Goal: Task Accomplishment & Management: Manage account settings

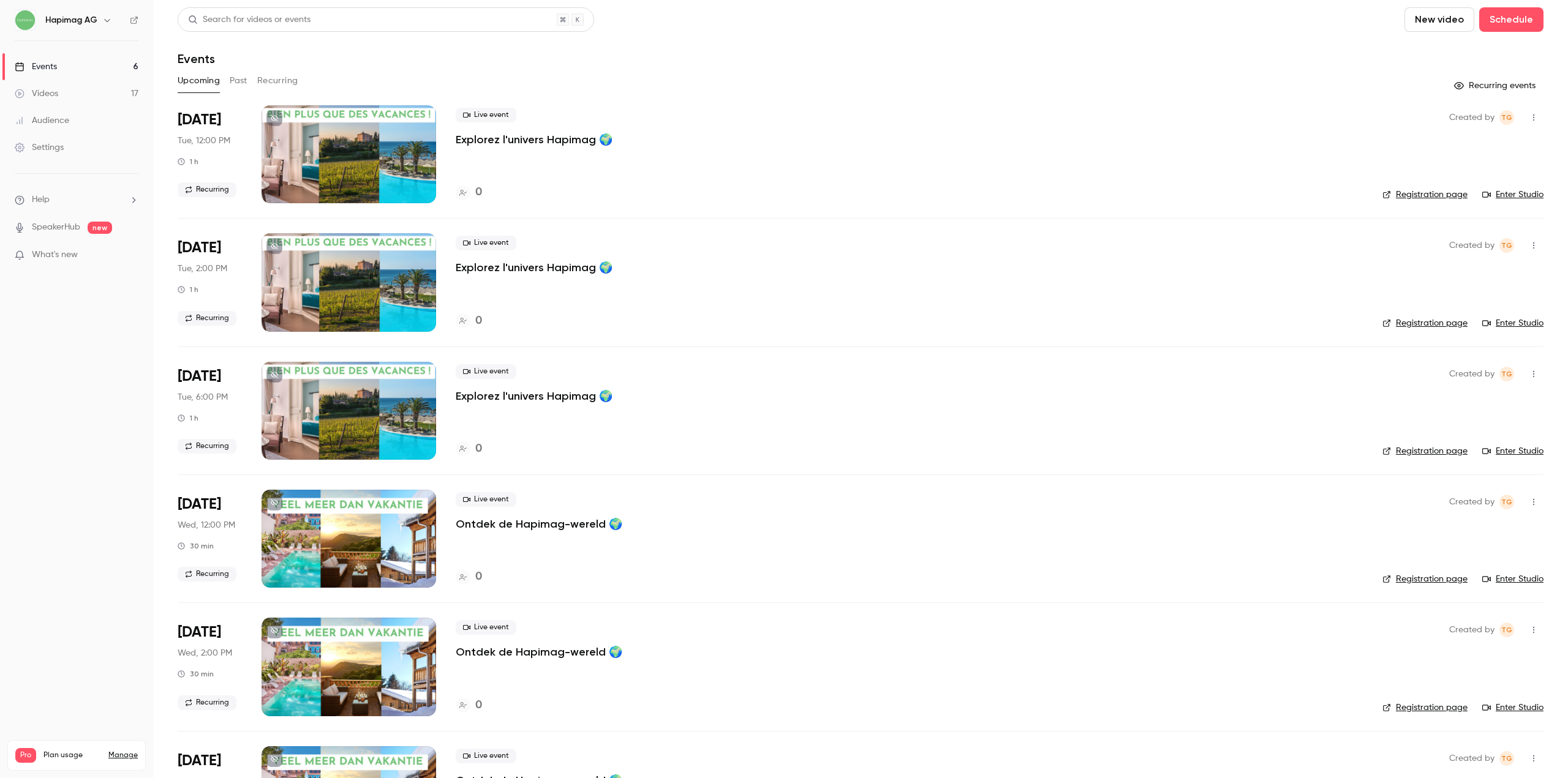
click at [287, 77] on button "Recurring" at bounding box center [278, 81] width 41 height 19
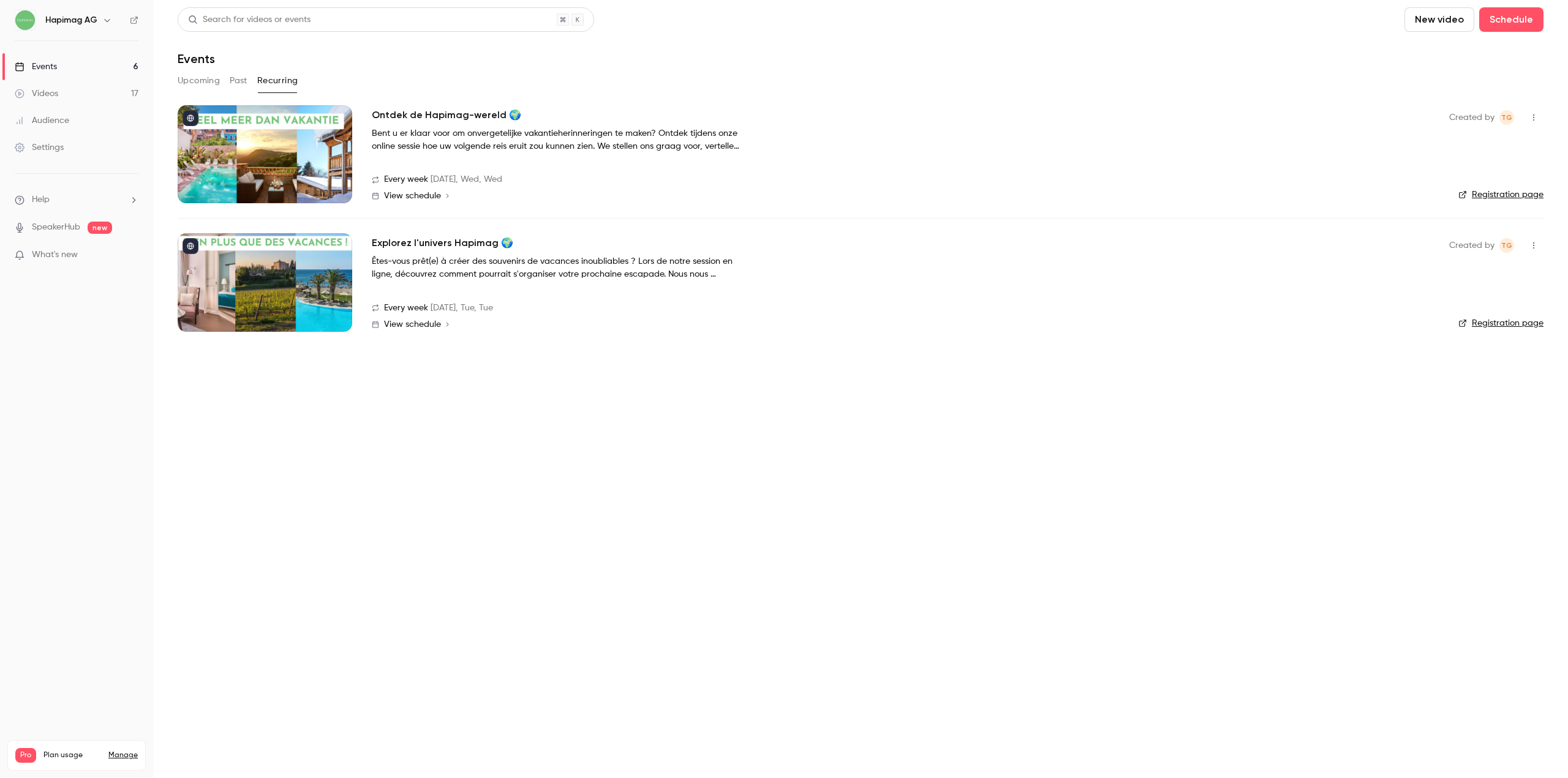
click at [207, 83] on button "Upcoming" at bounding box center [199, 81] width 42 height 19
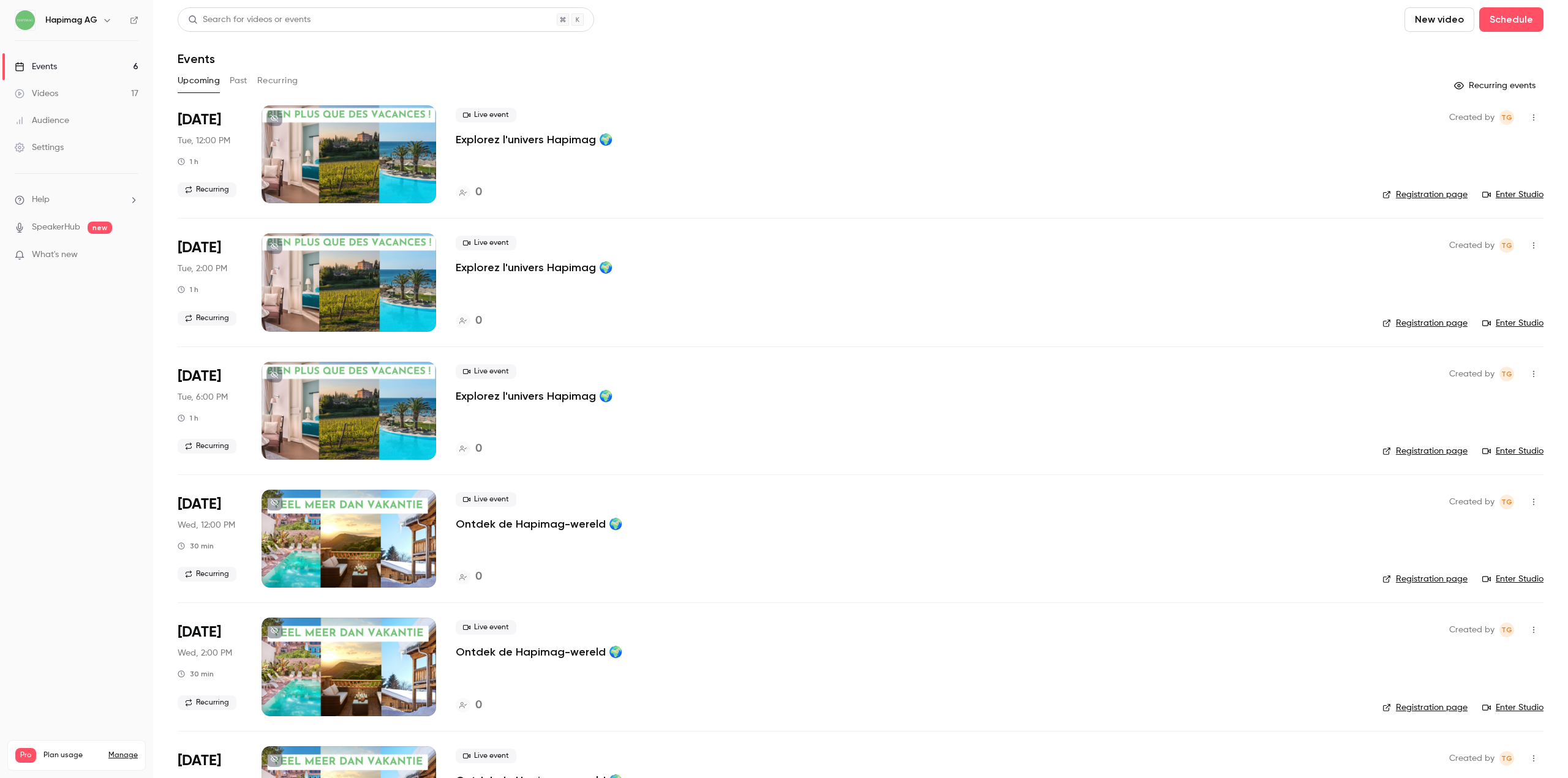
click at [279, 79] on button "Recurring" at bounding box center [278, 81] width 41 height 19
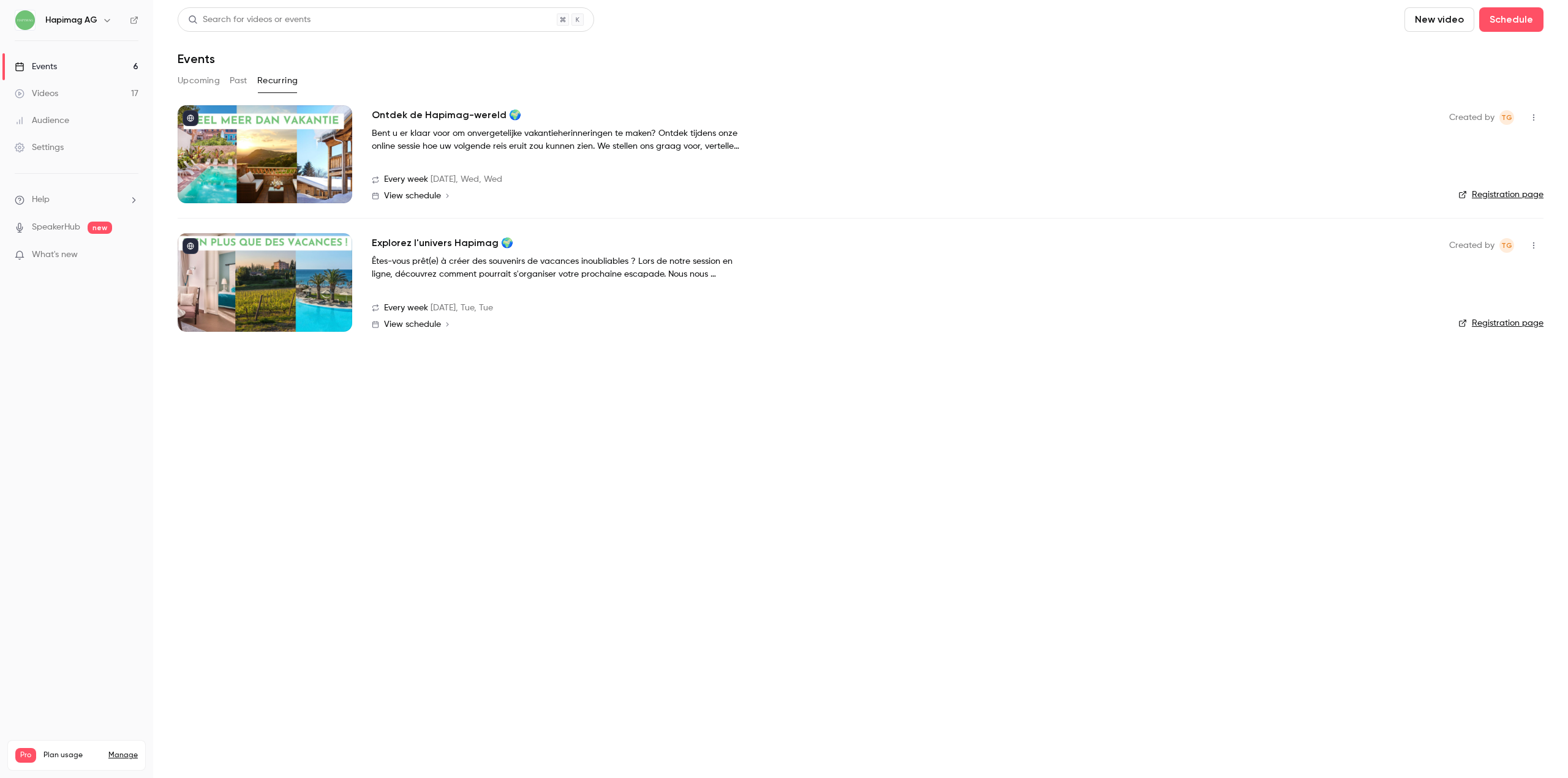
click at [329, 143] on div at bounding box center [265, 154] width 175 height 98
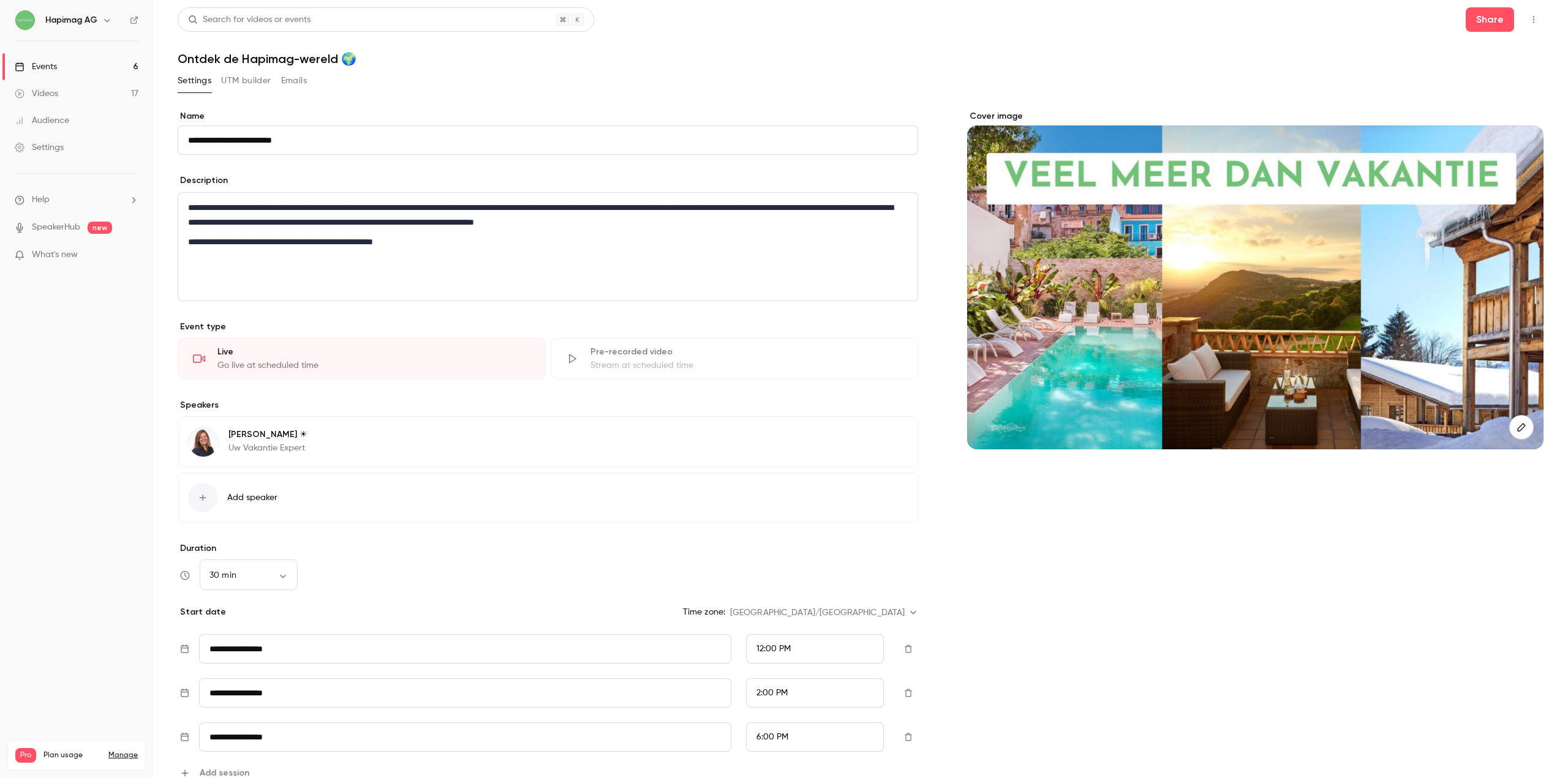
click at [223, 83] on button "UTM builder" at bounding box center [246, 81] width 49 height 19
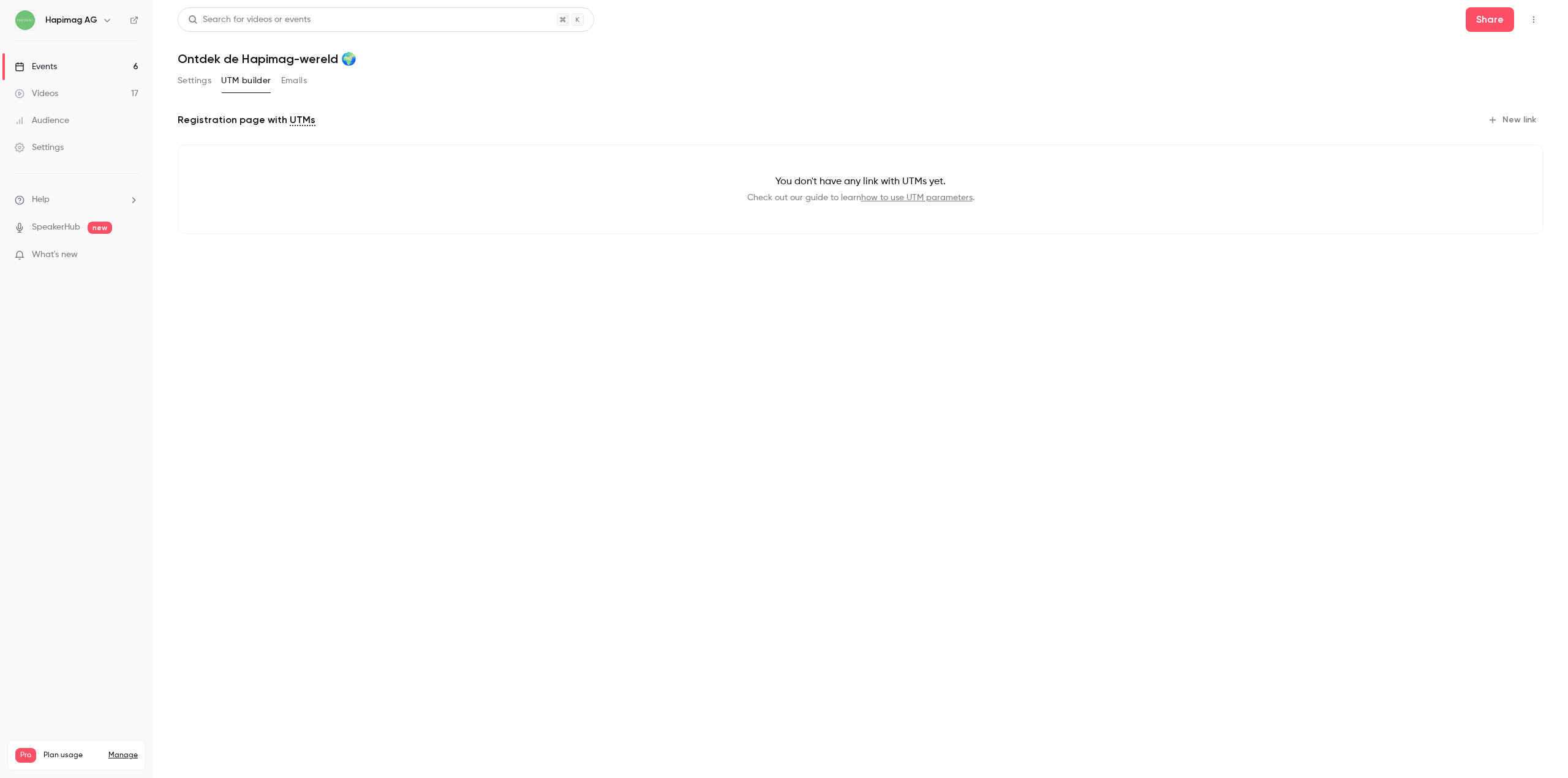
click at [292, 83] on button "Emails" at bounding box center [294, 81] width 26 height 19
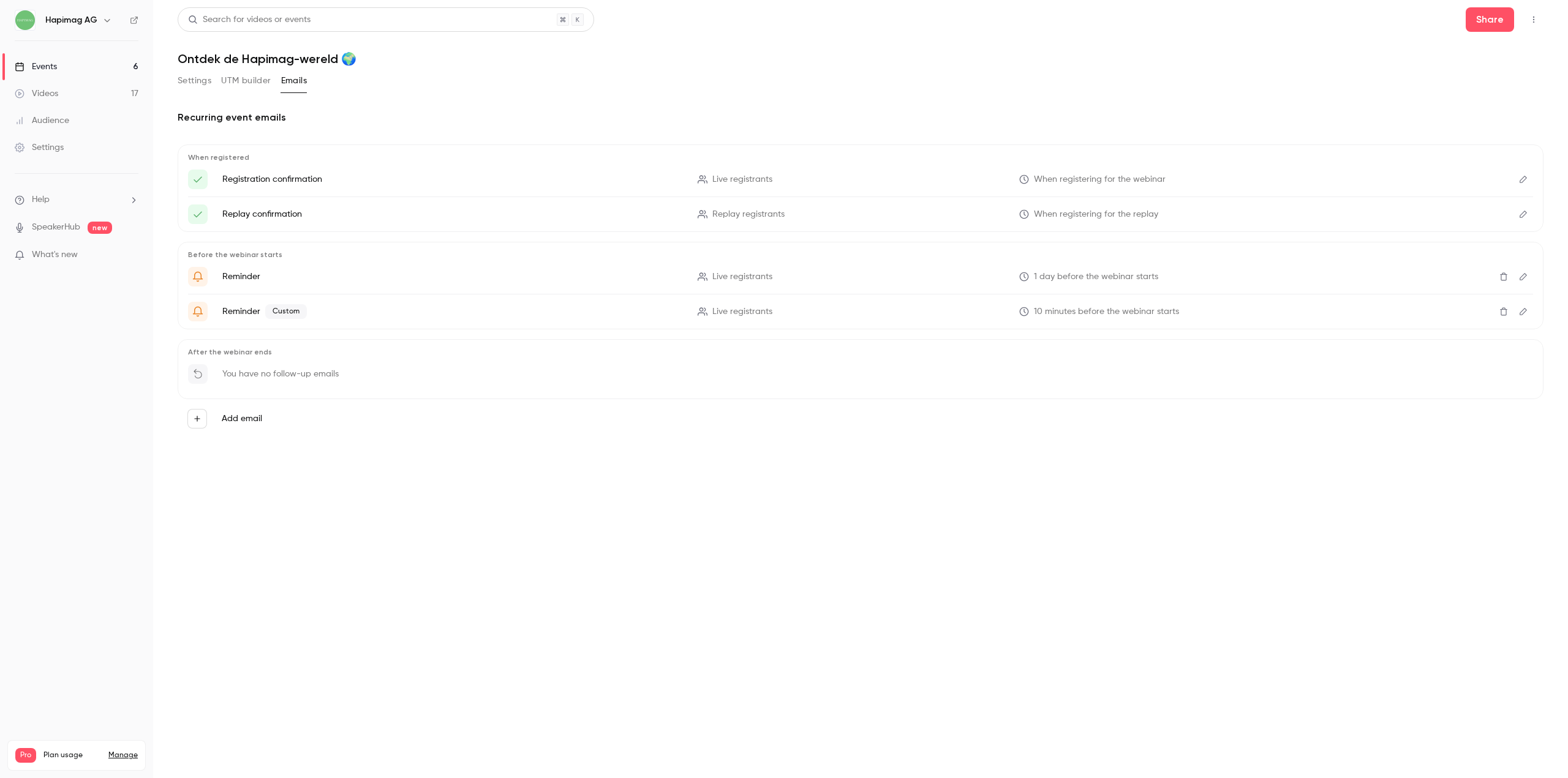
click at [1520, 183] on icon "Edit" at bounding box center [1523, 179] width 7 height 7
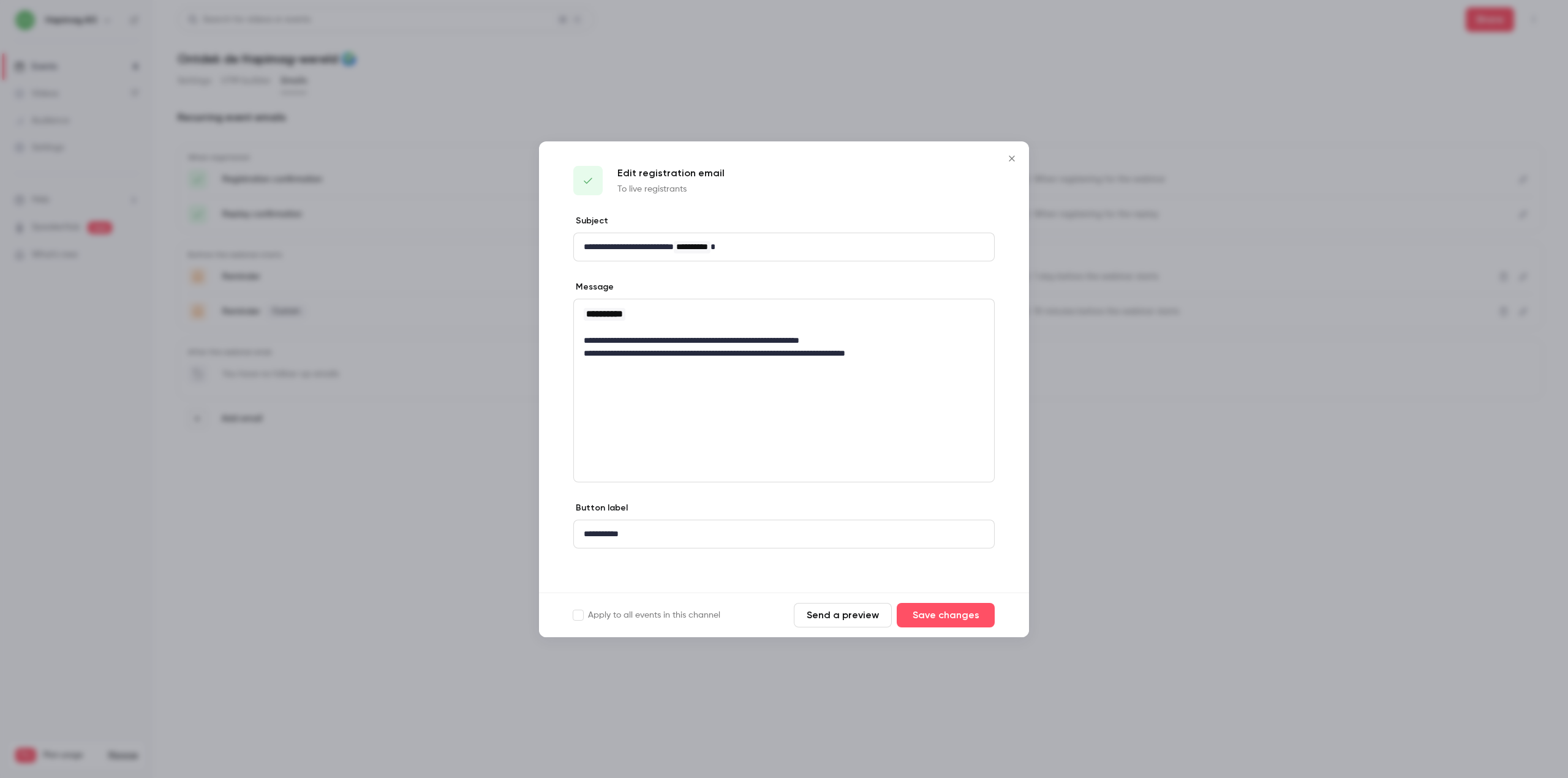
click at [1229, 283] on div at bounding box center [784, 389] width 1568 height 778
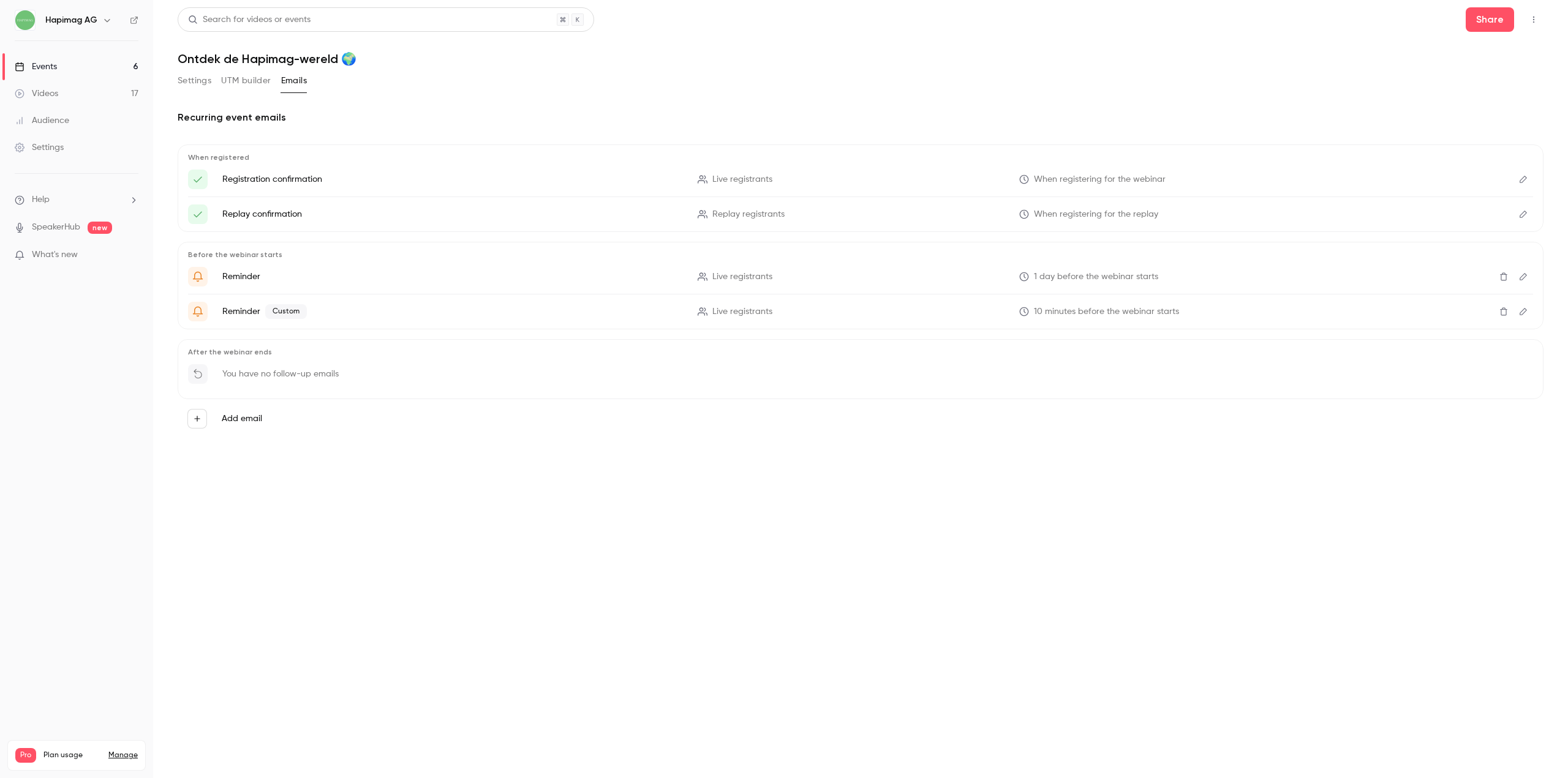
click at [1526, 217] on icon "Edit" at bounding box center [1523, 214] width 10 height 9
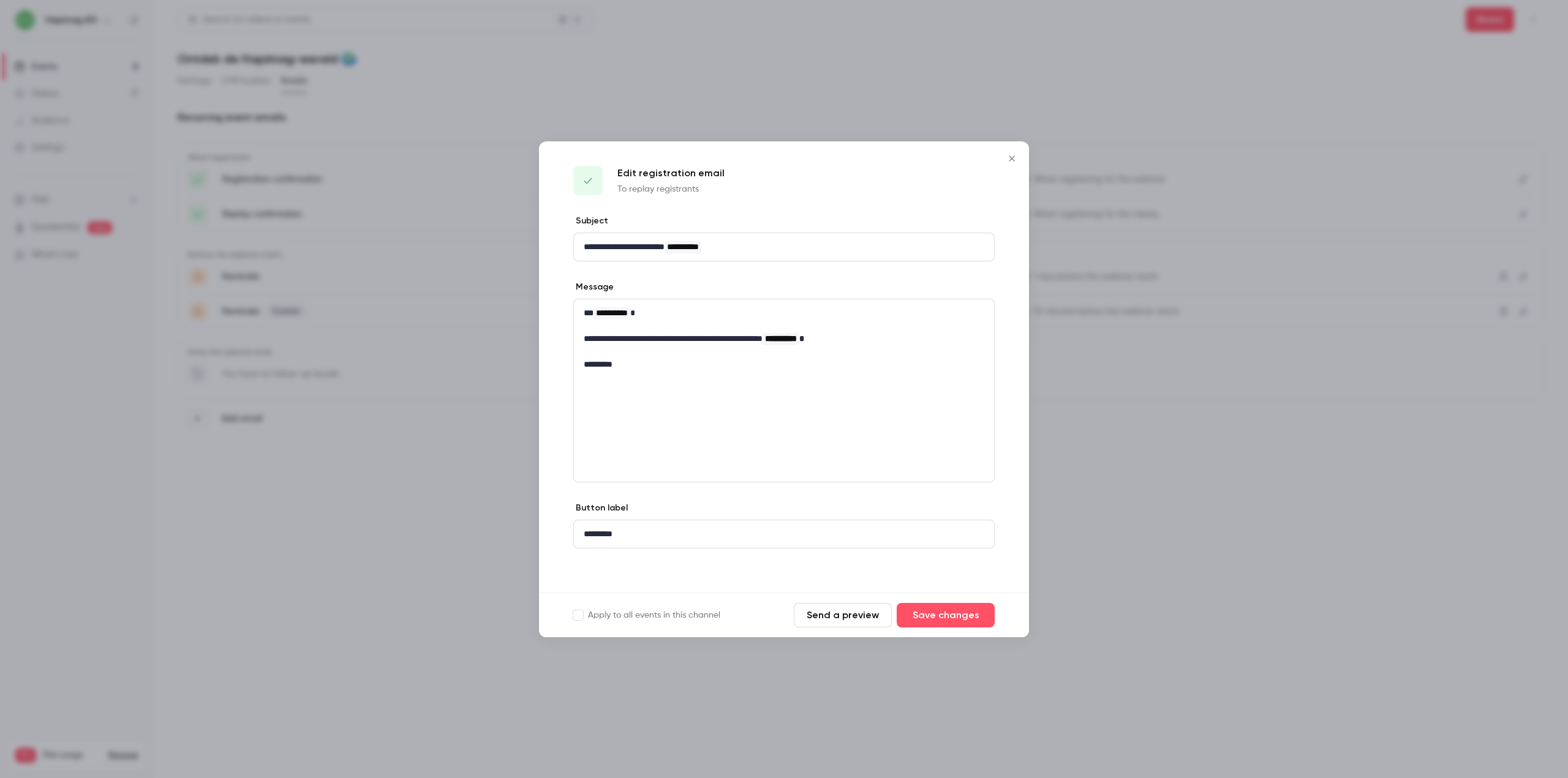
click at [1526, 216] on div at bounding box center [784, 389] width 1568 height 778
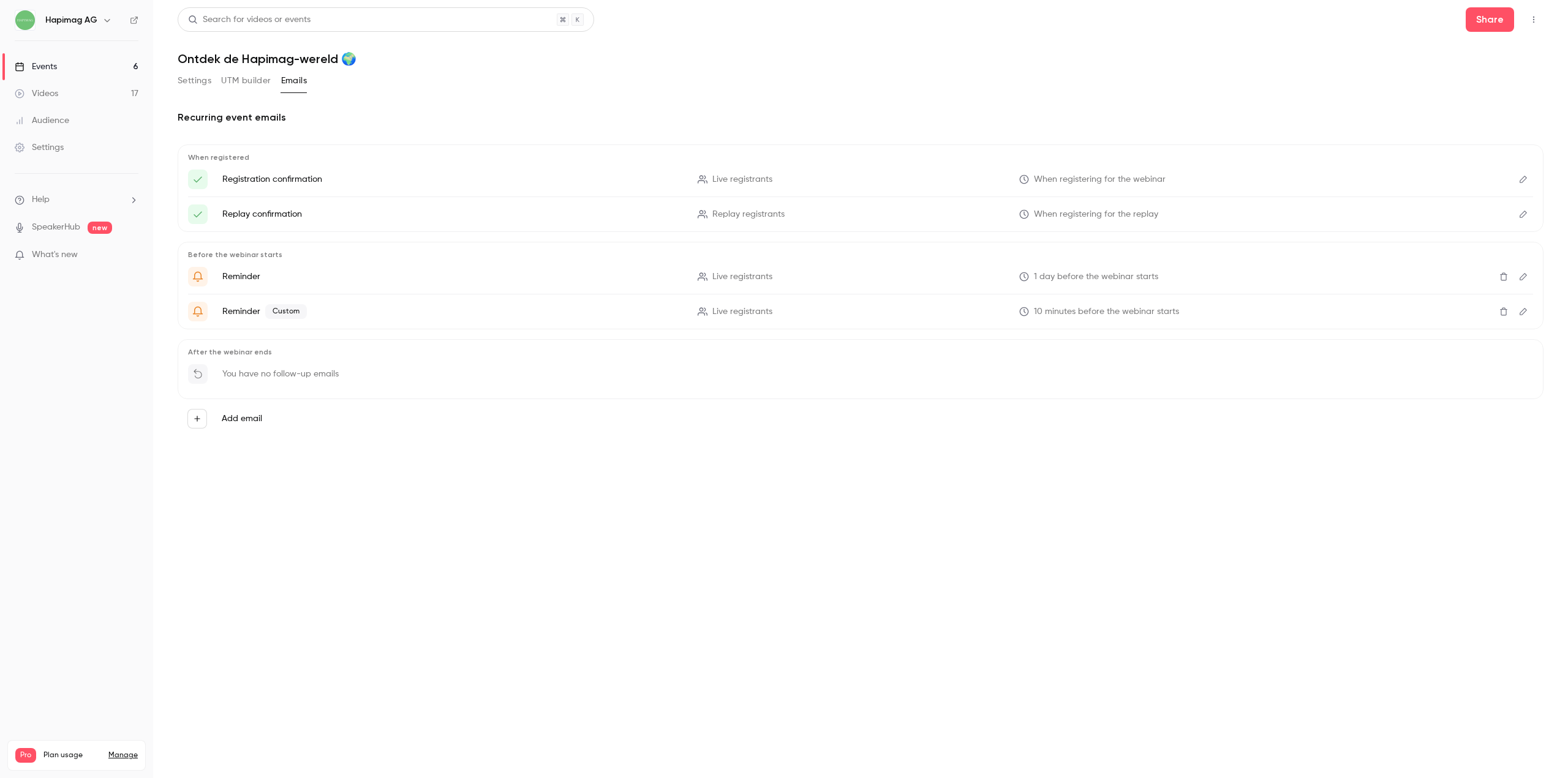
click at [1519, 274] on icon "Edit" at bounding box center [1523, 276] width 10 height 9
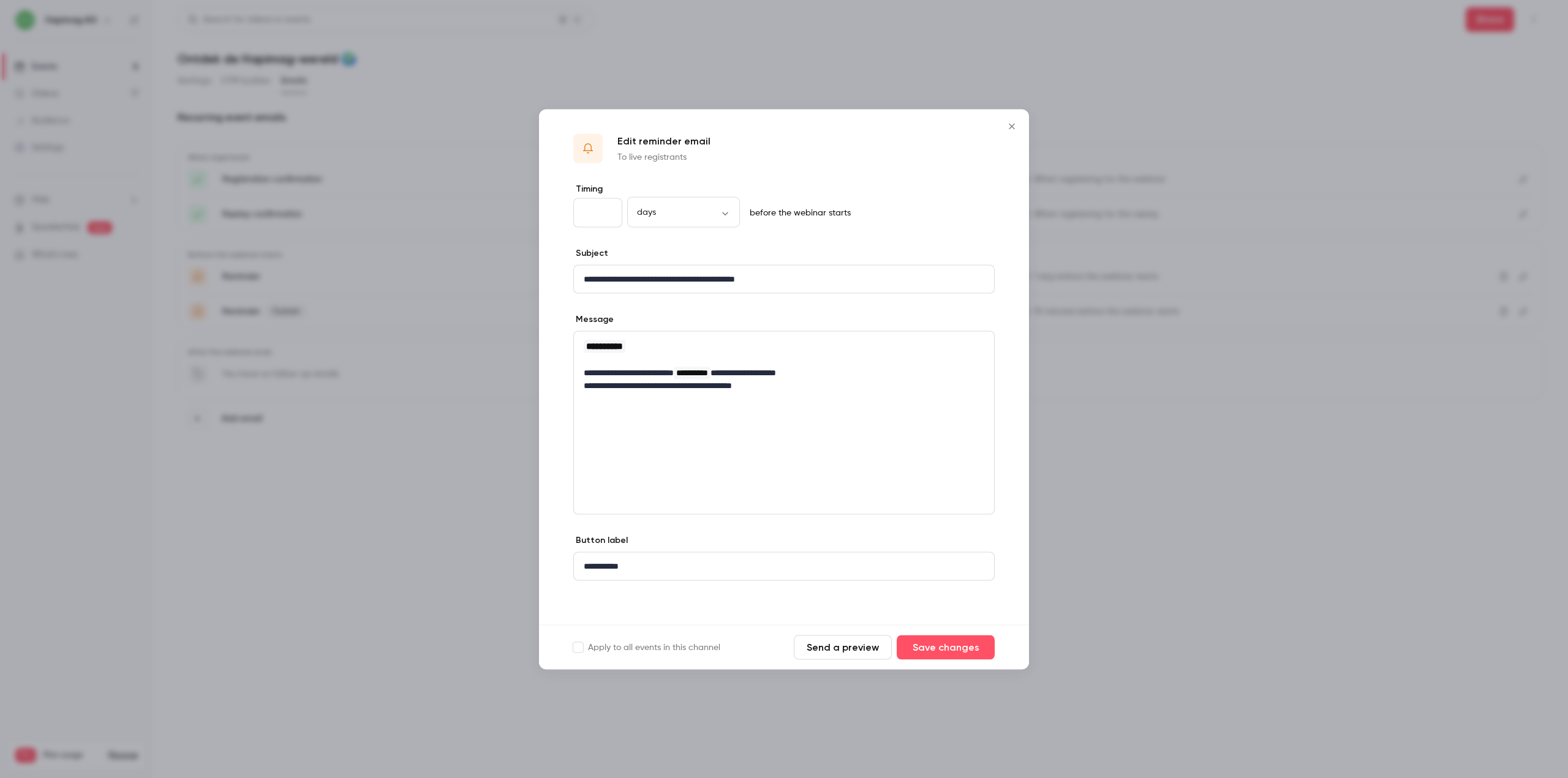
click at [1519, 274] on div at bounding box center [784, 389] width 1568 height 778
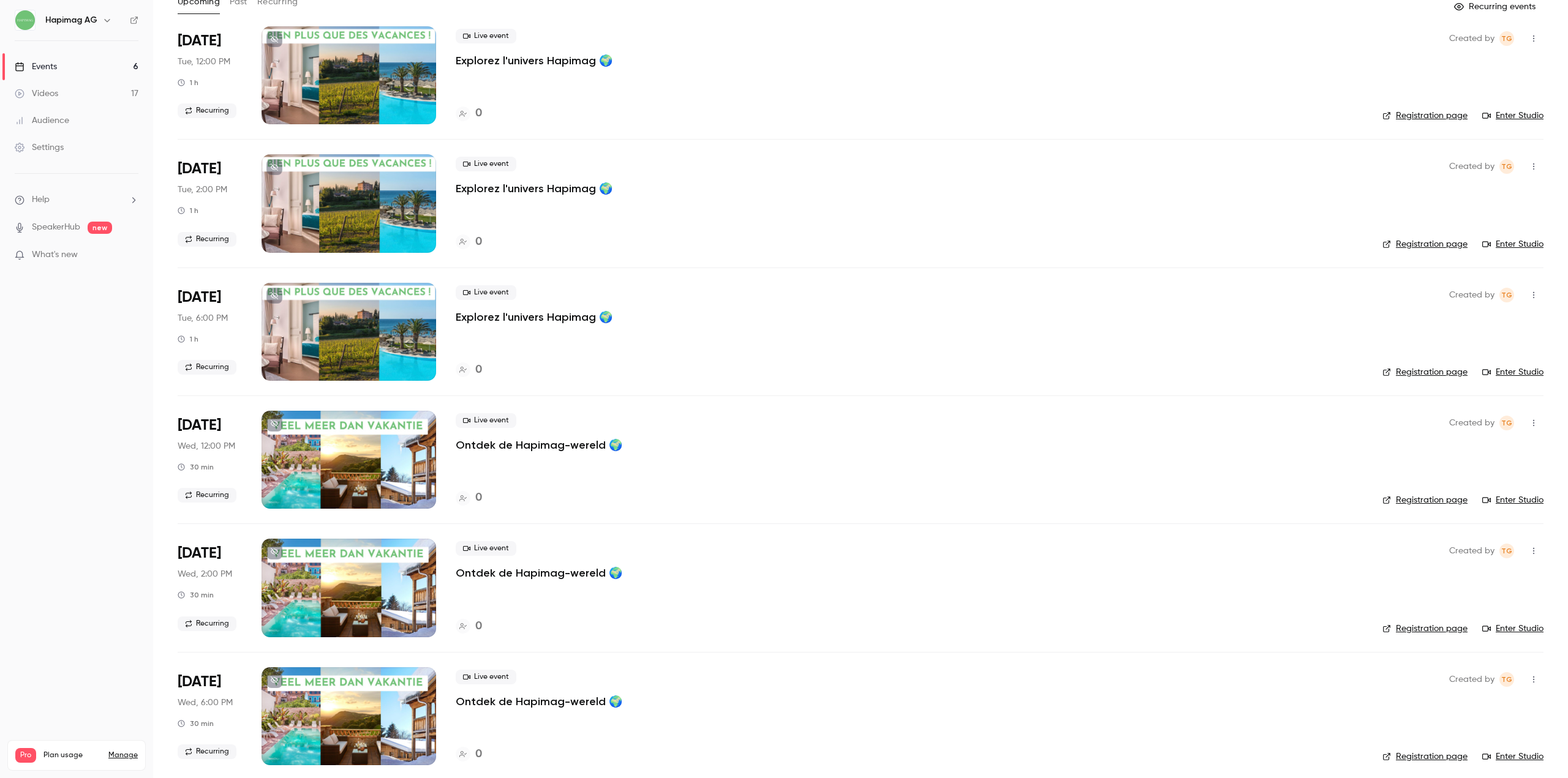
scroll to position [88, 0]
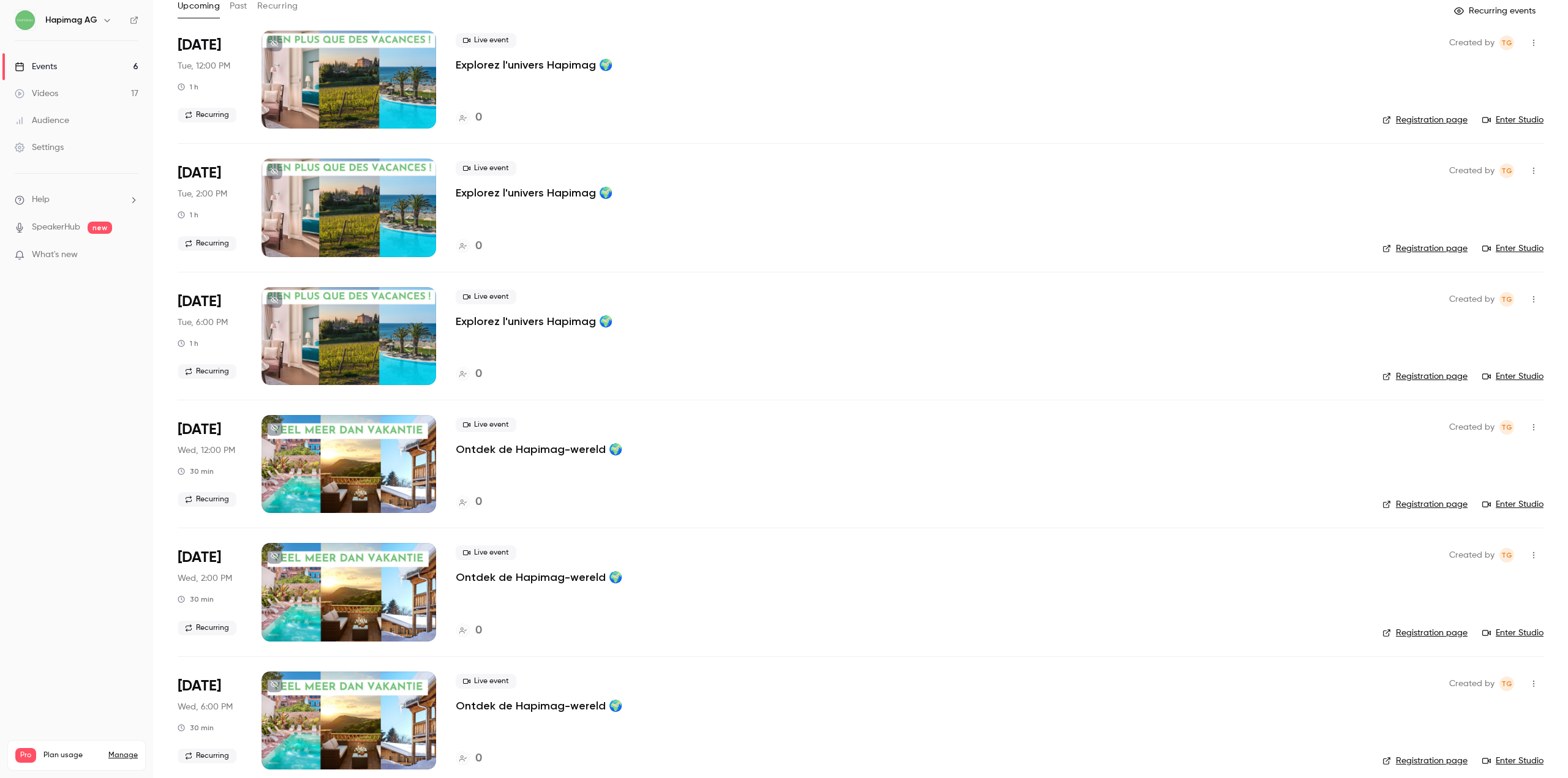
scroll to position [88, 0]
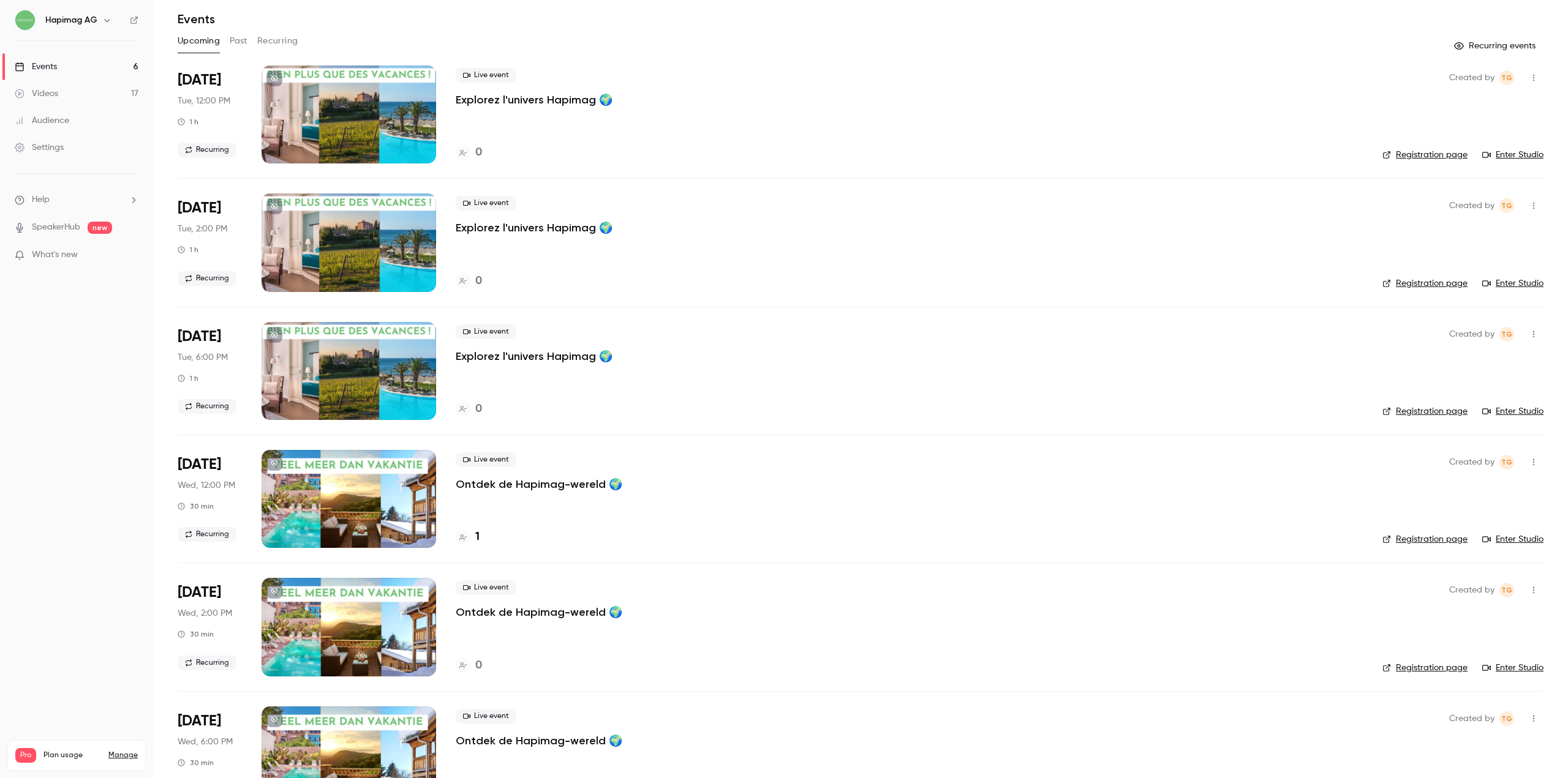
scroll to position [88, 0]
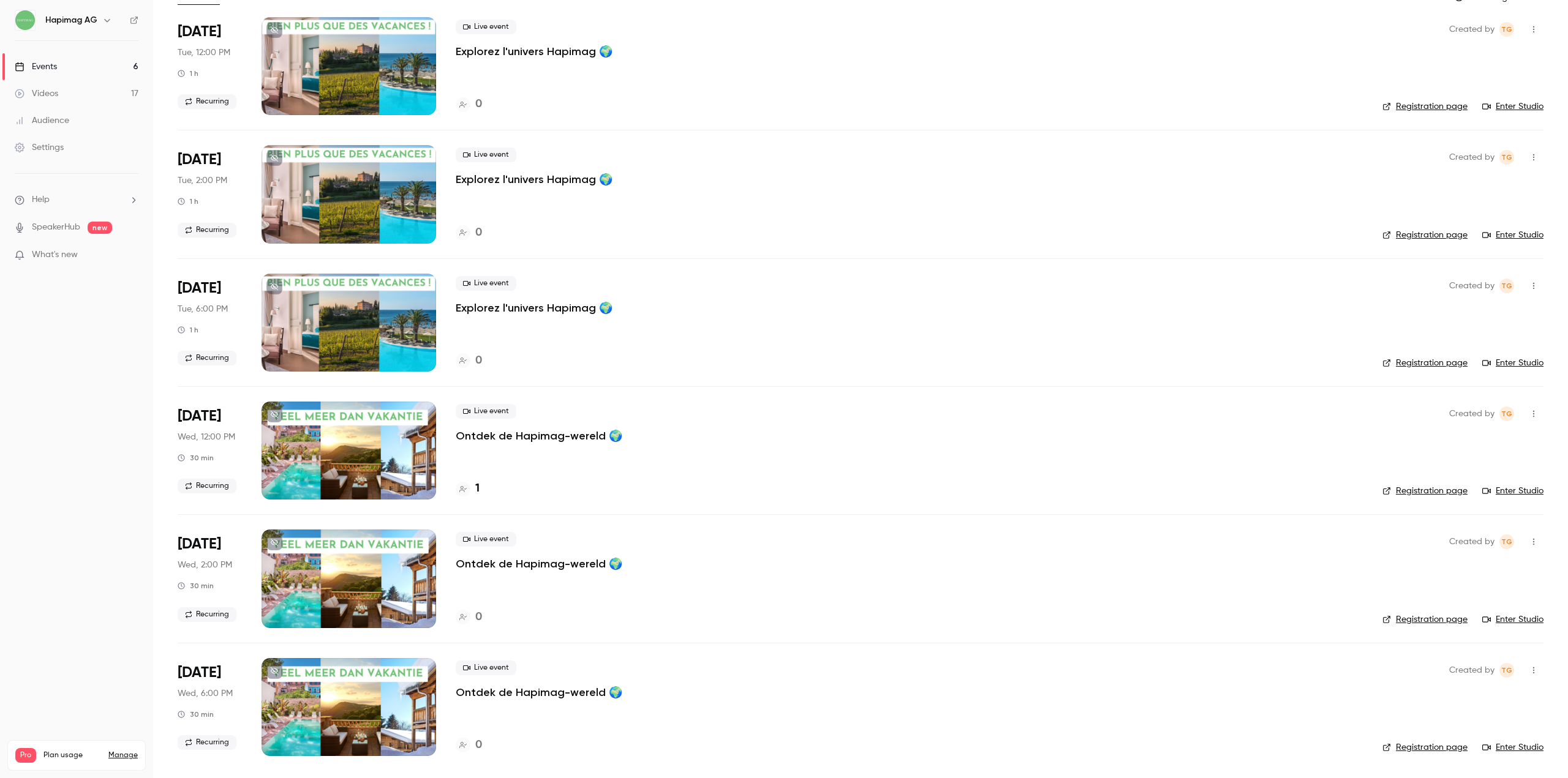
click at [558, 439] on p "Ontdek de Hapimag-wereld 🌍" at bounding box center [539, 436] width 167 height 15
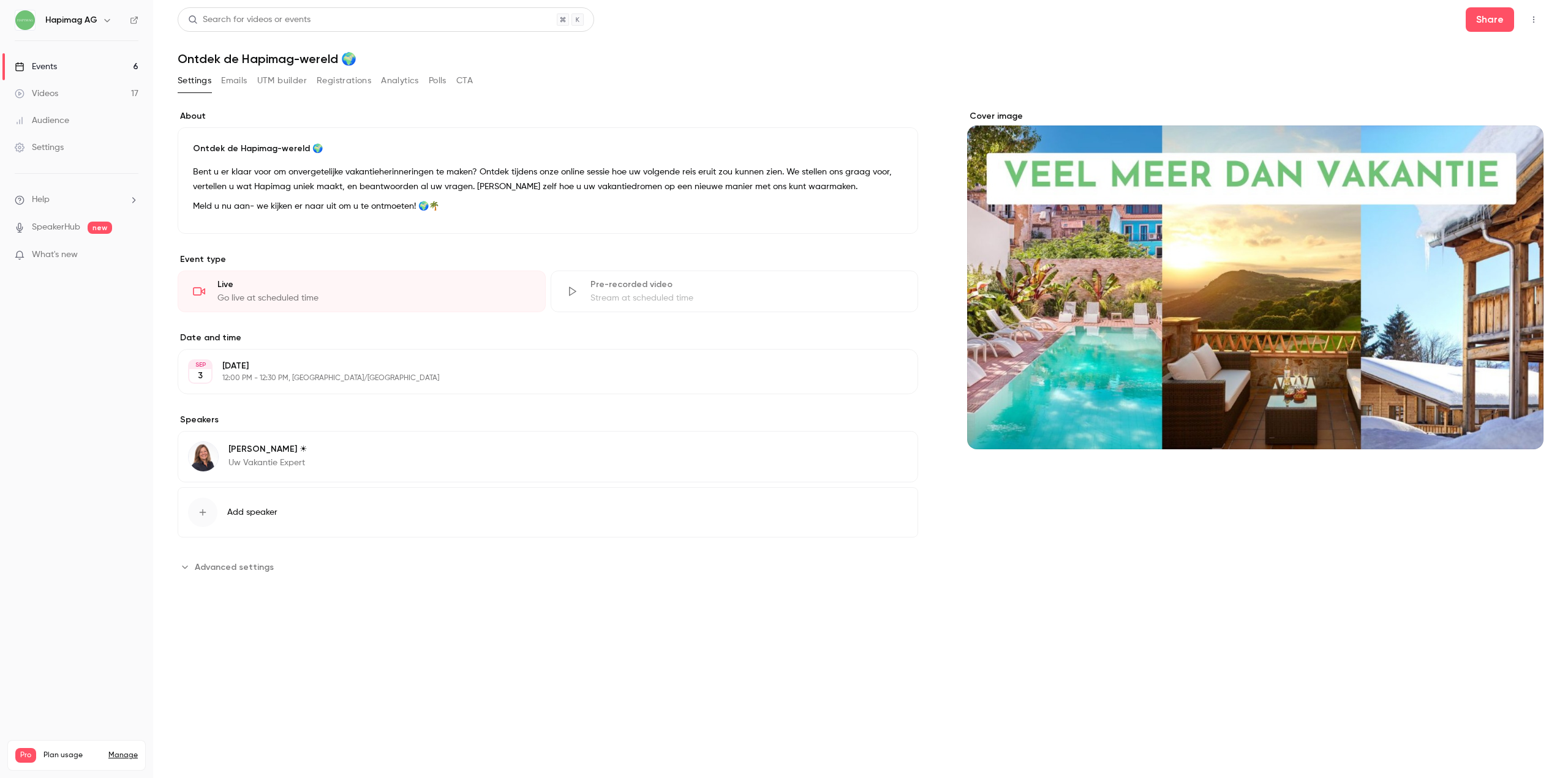
click at [373, 83] on div "Settings Emails UTM builder Registrations Analytics Polls CTA" at bounding box center [325, 81] width 295 height 19
click at [364, 82] on button "Registrations" at bounding box center [344, 81] width 55 height 19
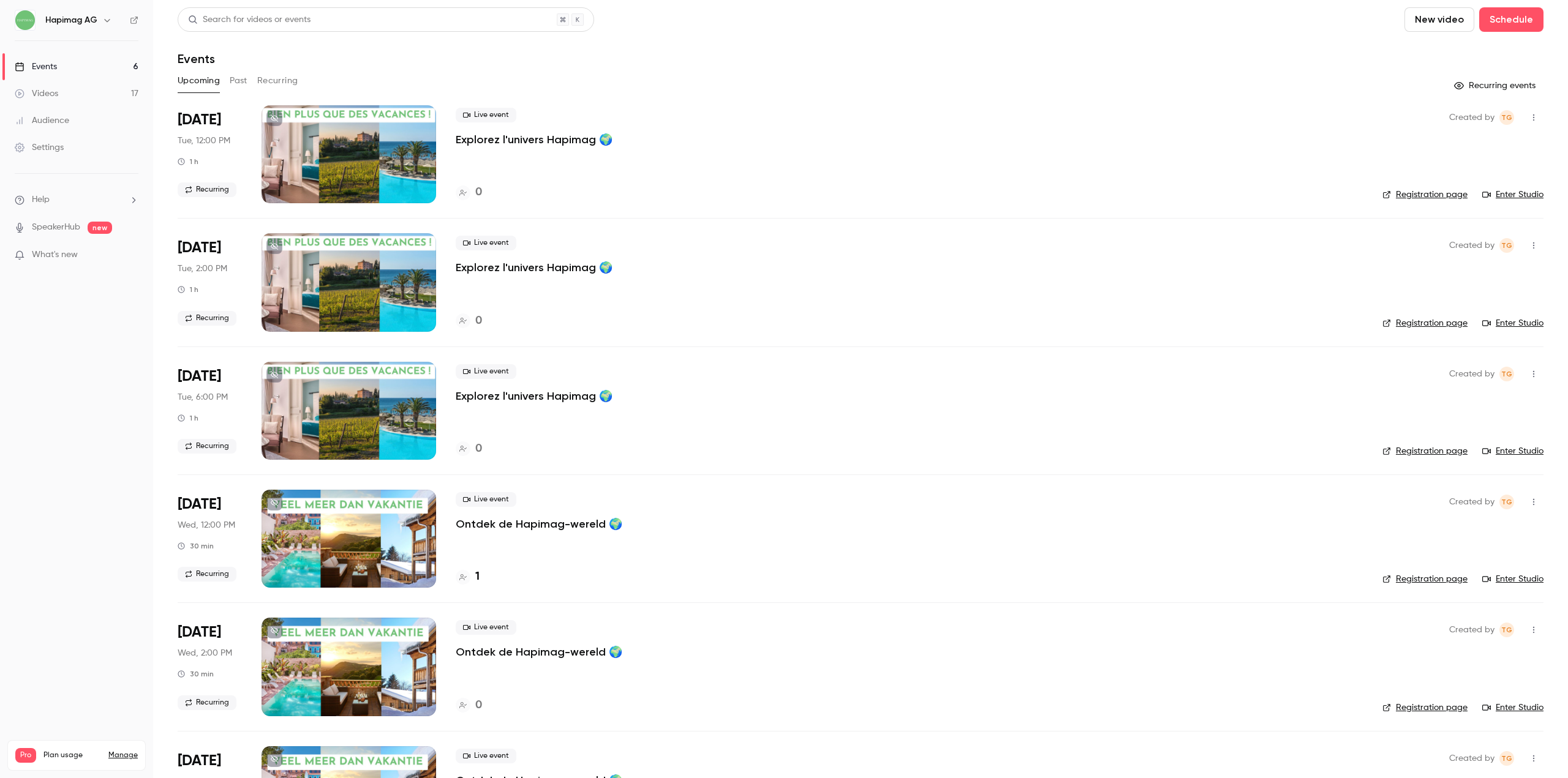
scroll to position [88, 0]
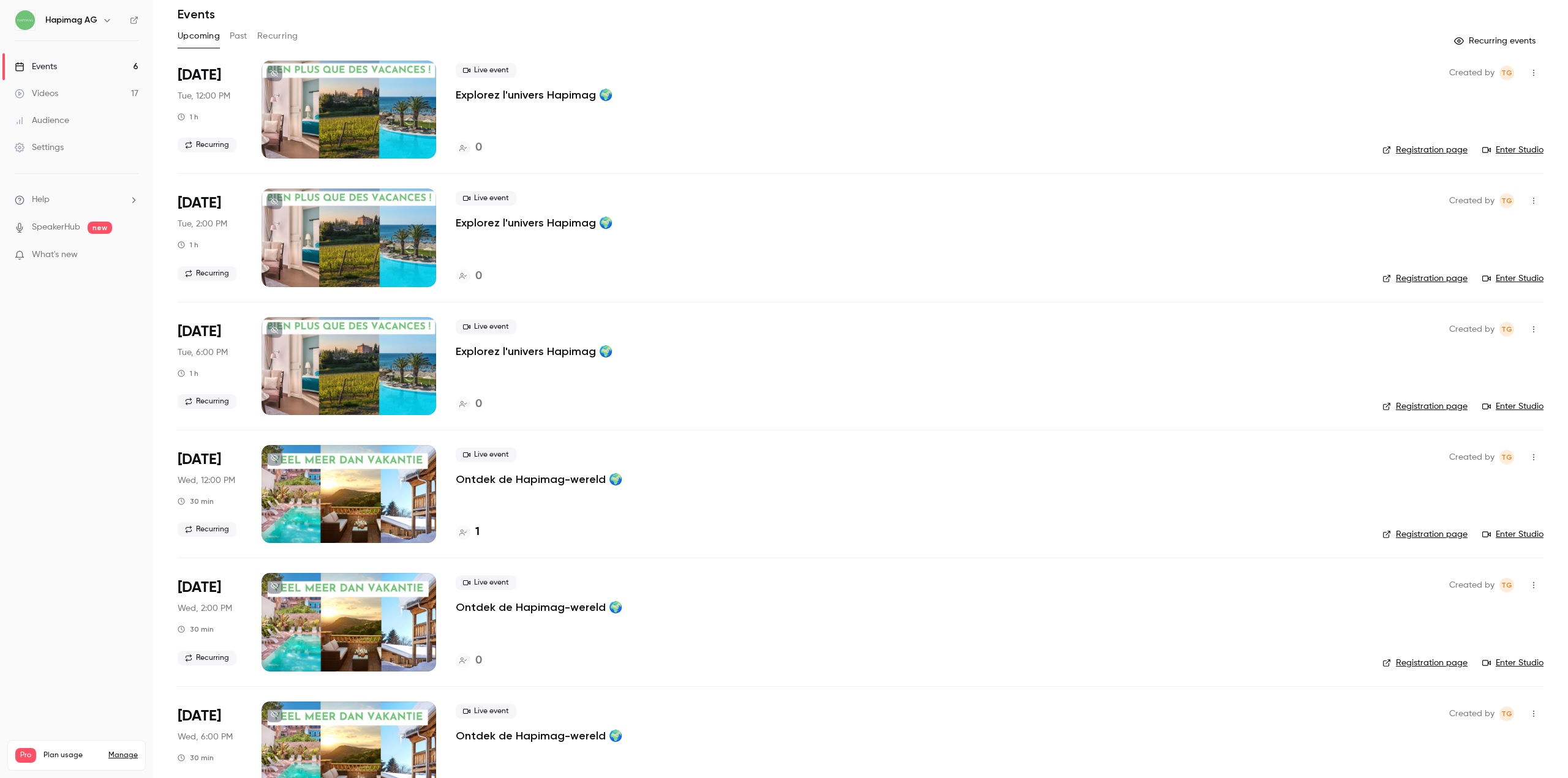
scroll to position [88, 0]
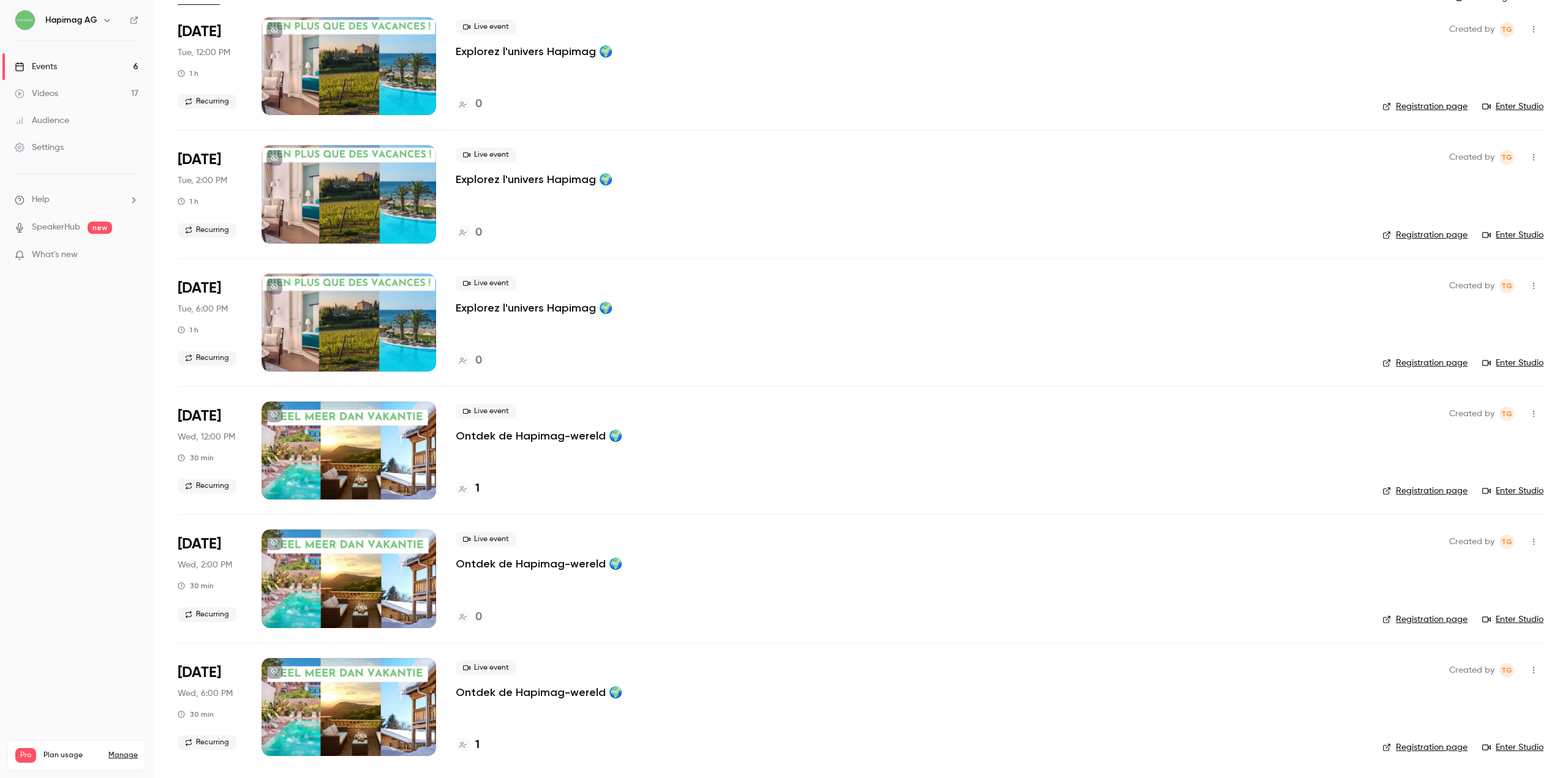
click at [866, 635] on li "Sep 3 Wed, 2:00 PM 30 min Recurring Live event Ontdek de Hapimag-wereld 🌍 0 Cre…" at bounding box center [861, 578] width 1366 height 128
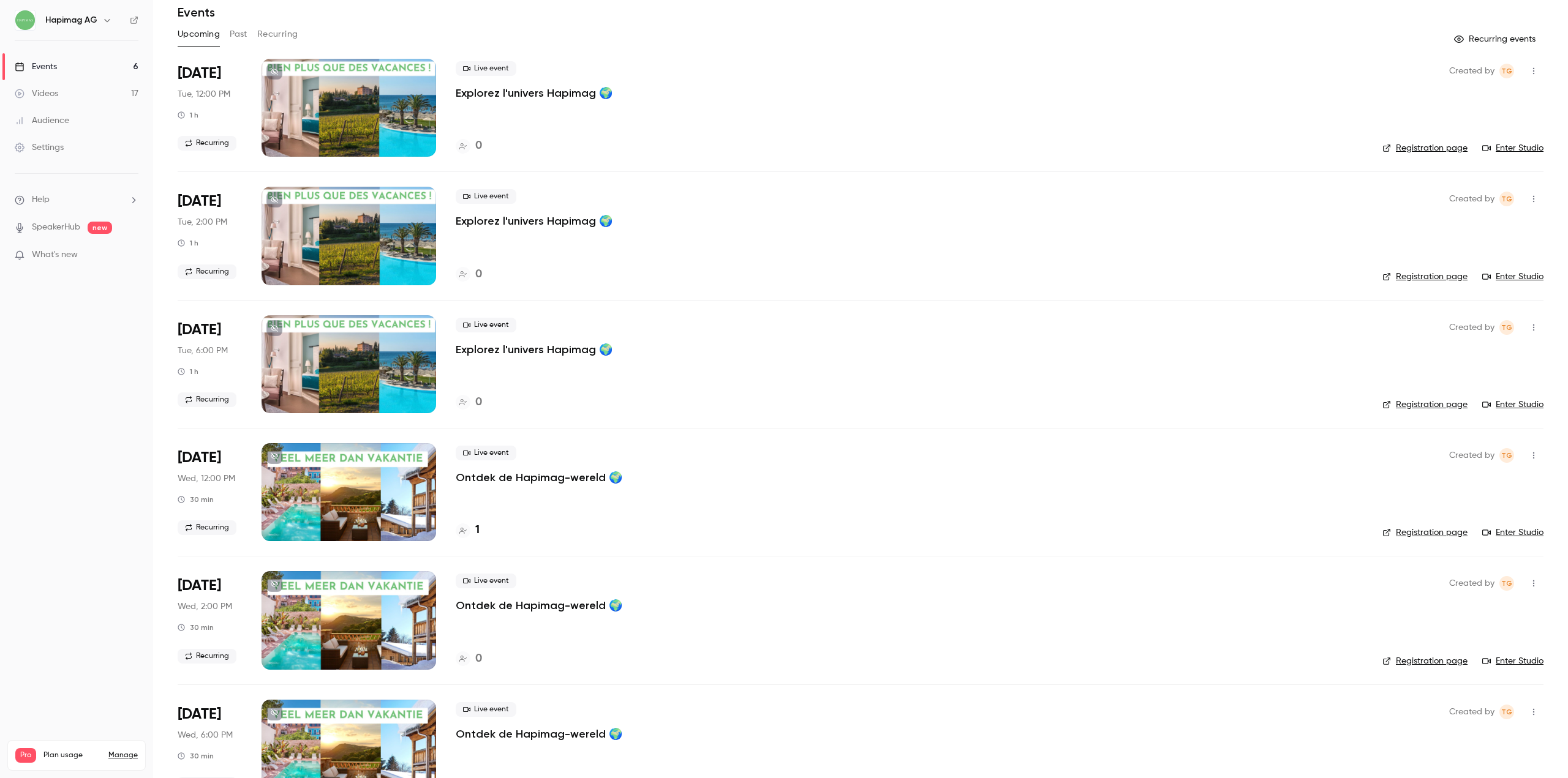
scroll to position [88, 0]
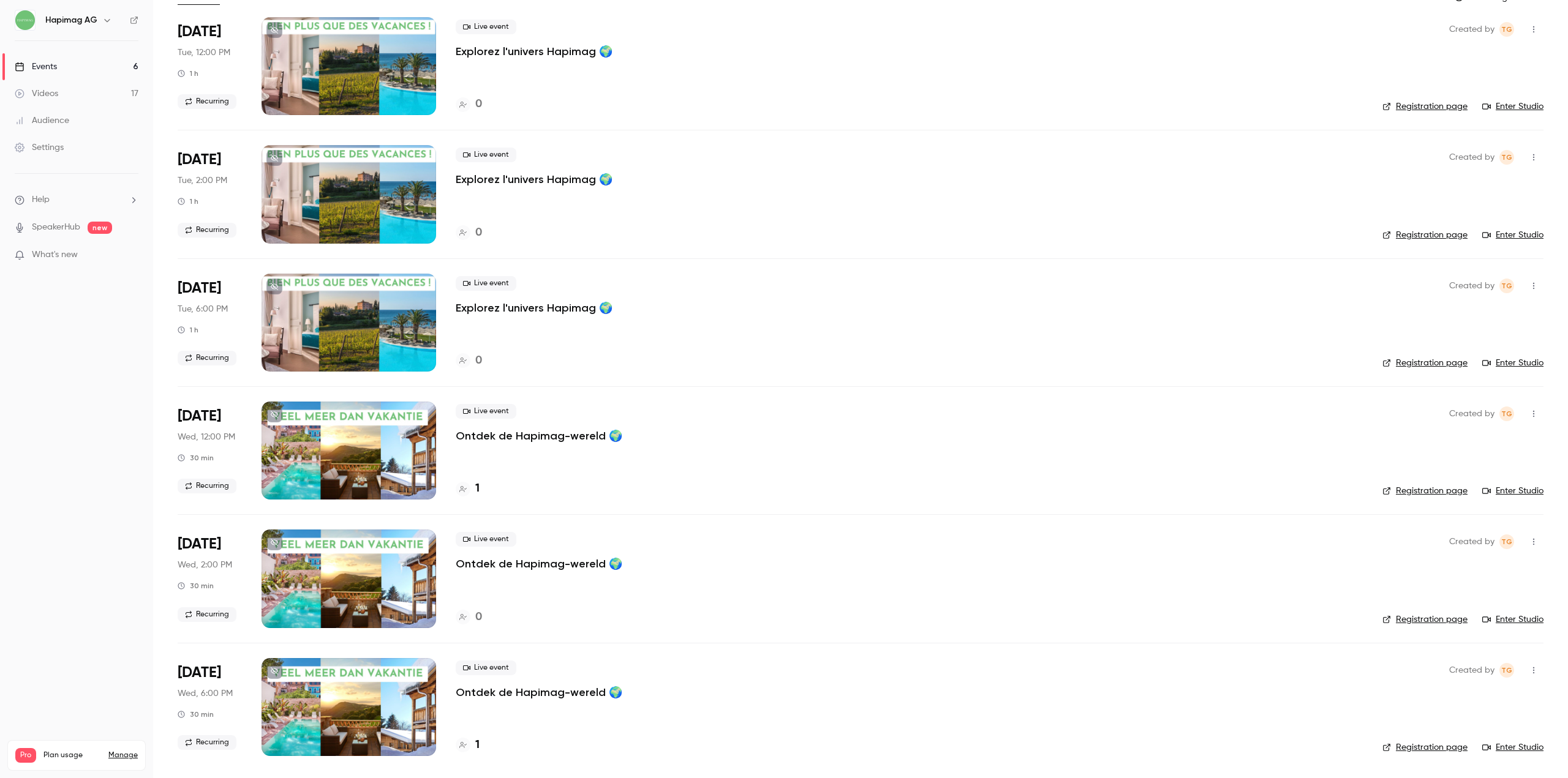
drag, startPoint x: 524, startPoint y: 450, endPoint x: 524, endPoint y: 434, distance: 16.0
click at [523, 446] on div "Live event Ontdek de Hapimag-wereld 🌍 1" at bounding box center [909, 450] width 907 height 98
click at [524, 434] on p "Ontdek de Hapimag-wereld 🌍" at bounding box center [539, 436] width 167 height 15
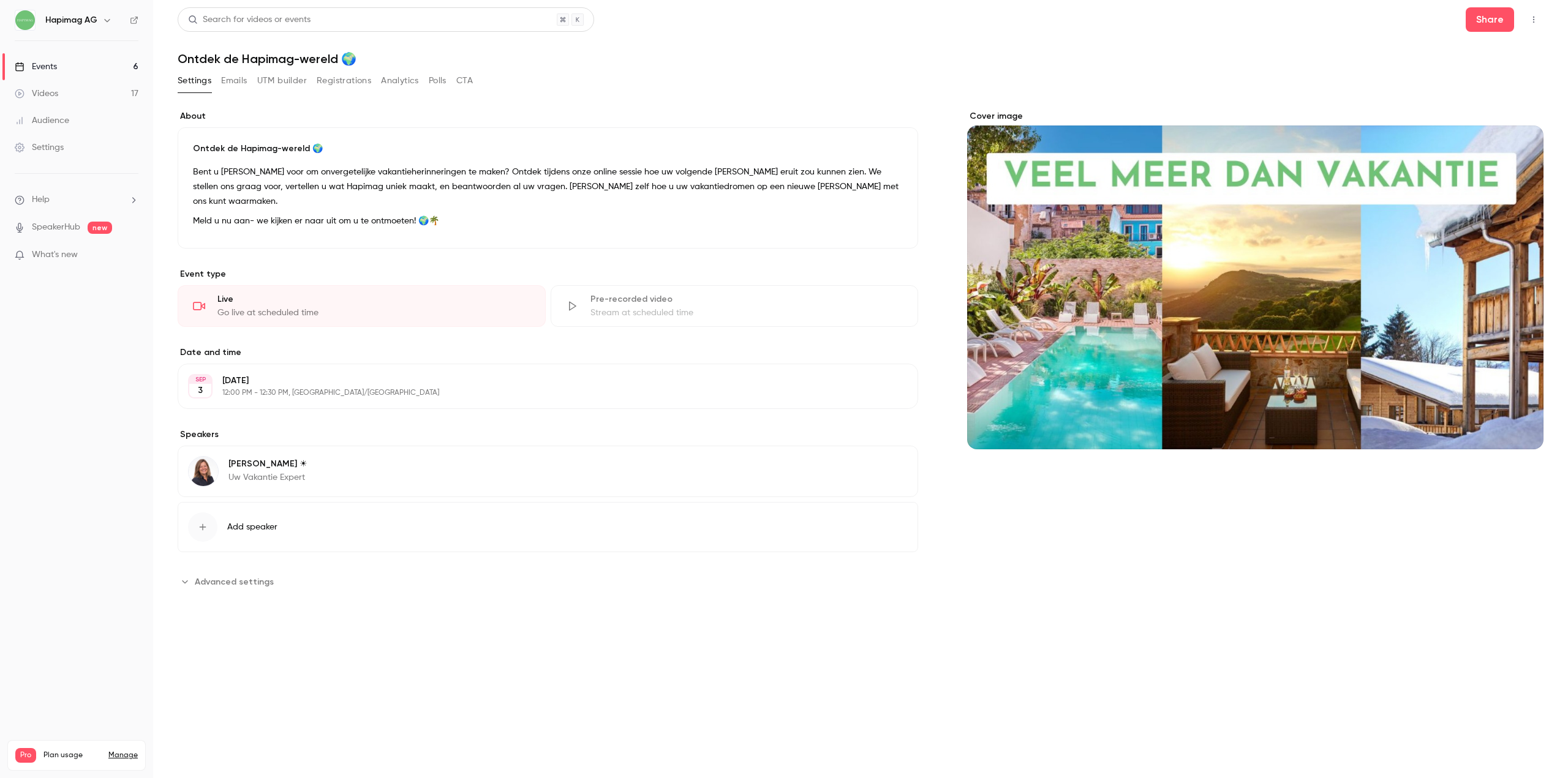
click at [360, 79] on button "Registrations" at bounding box center [344, 81] width 55 height 19
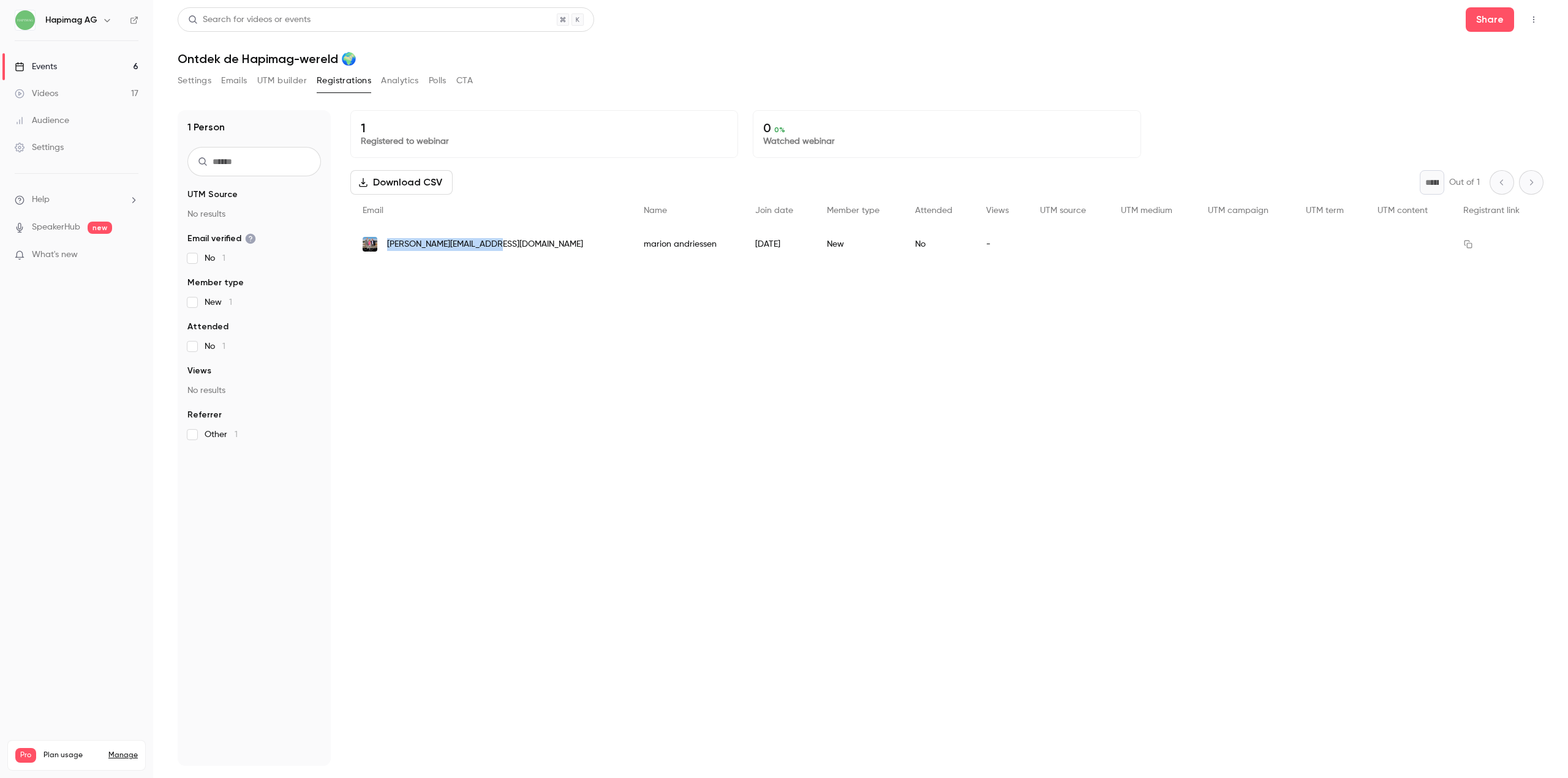
drag, startPoint x: 501, startPoint y: 238, endPoint x: 386, endPoint y: 245, distance: 115.2
click at [386, 245] on div "[PERSON_NAME][EMAIL_ADDRESS][DOMAIN_NAME]" at bounding box center [491, 244] width 281 height 34
copy span "[PERSON_NAME][EMAIL_ADDRESS][DOMAIN_NAME]"
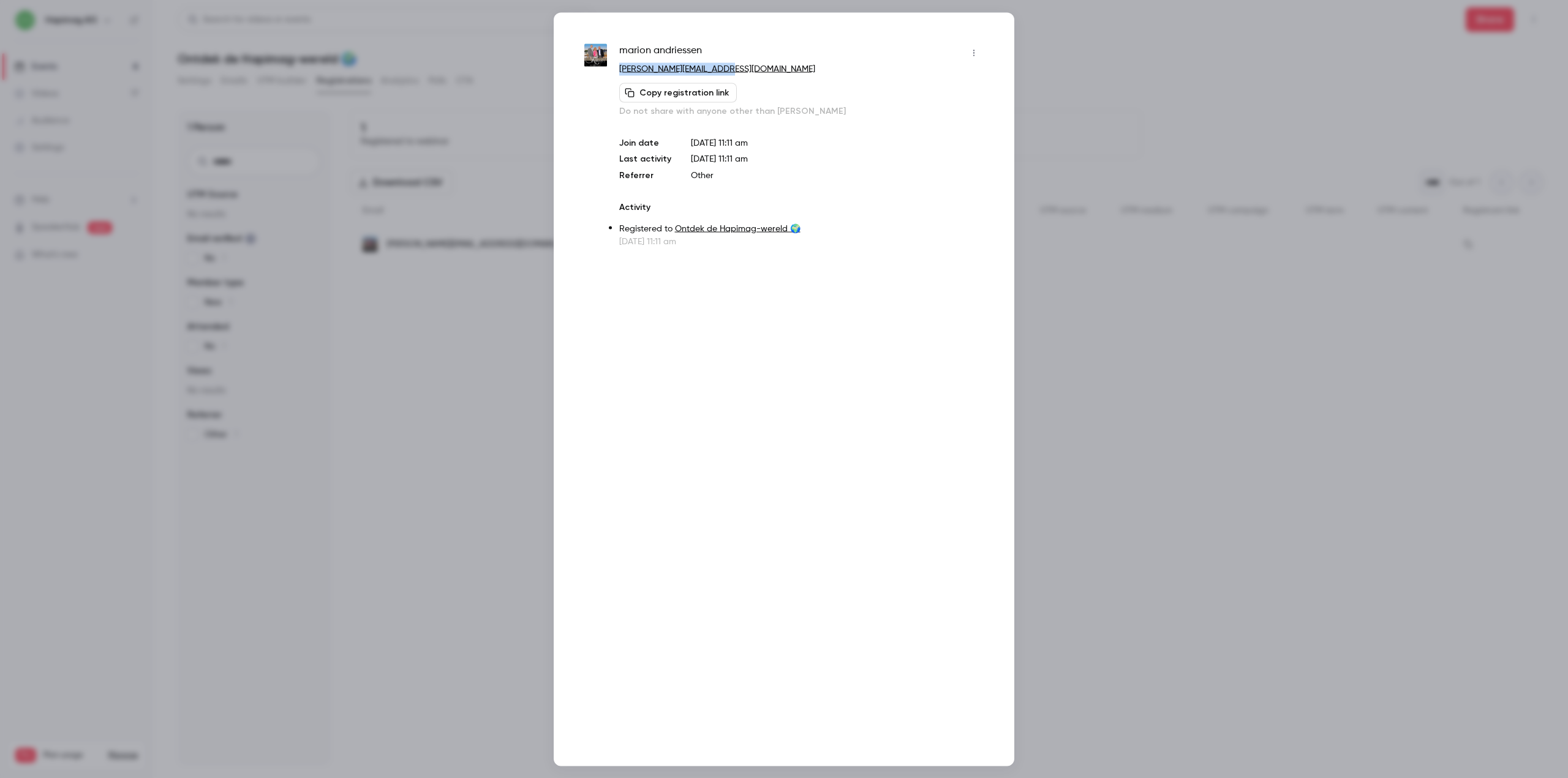
drag, startPoint x: 649, startPoint y: 67, endPoint x: 621, endPoint y: 75, distance: 29.1
click at [621, 75] on p "[PERSON_NAME][EMAIL_ADDRESS][DOMAIN_NAME]" at bounding box center [801, 69] width 365 height 13
copy link "[PERSON_NAME][EMAIL_ADDRESS][DOMAIN_NAME]"
click at [318, 257] on div at bounding box center [784, 389] width 1568 height 778
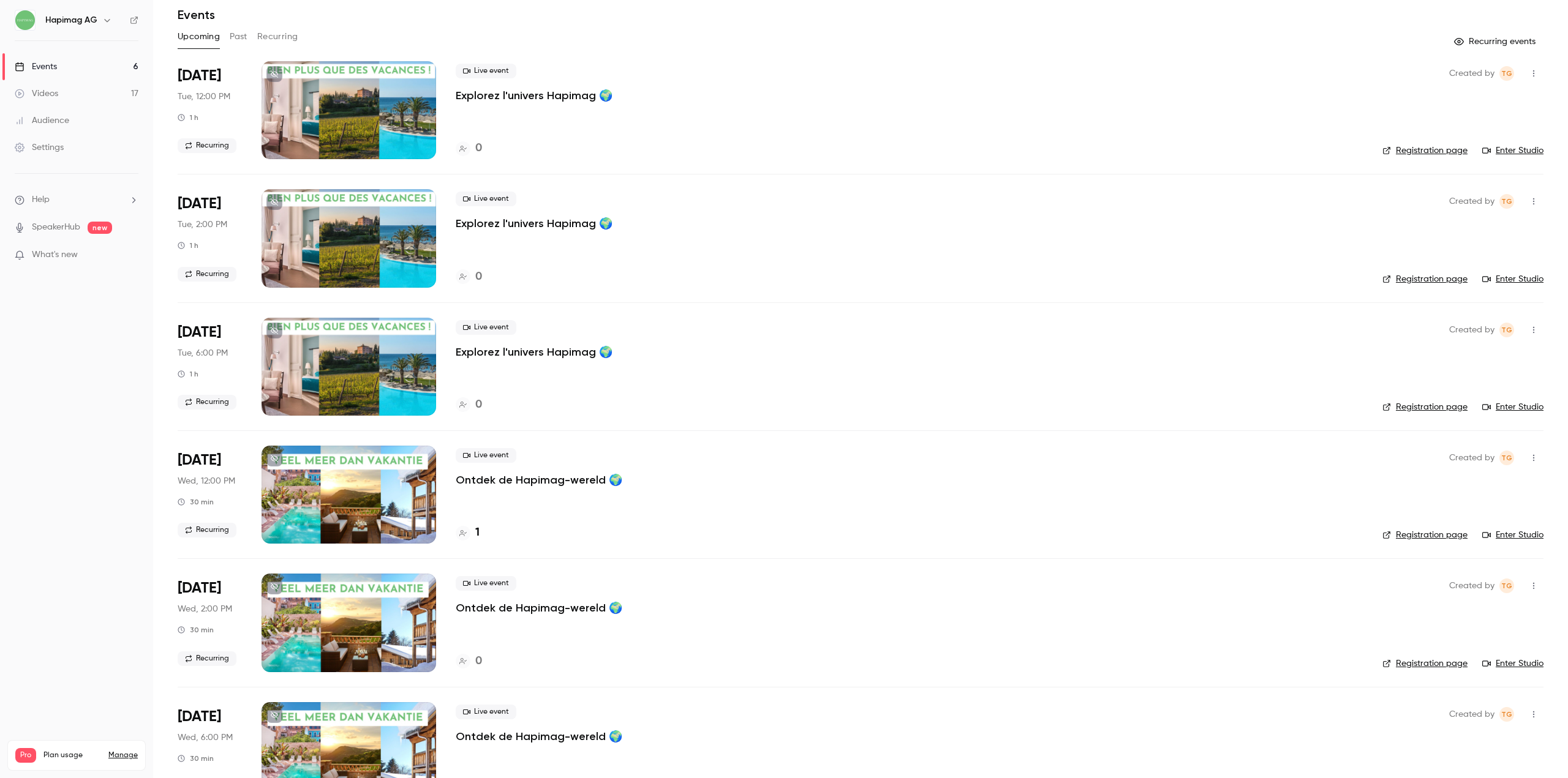
scroll to position [88, 0]
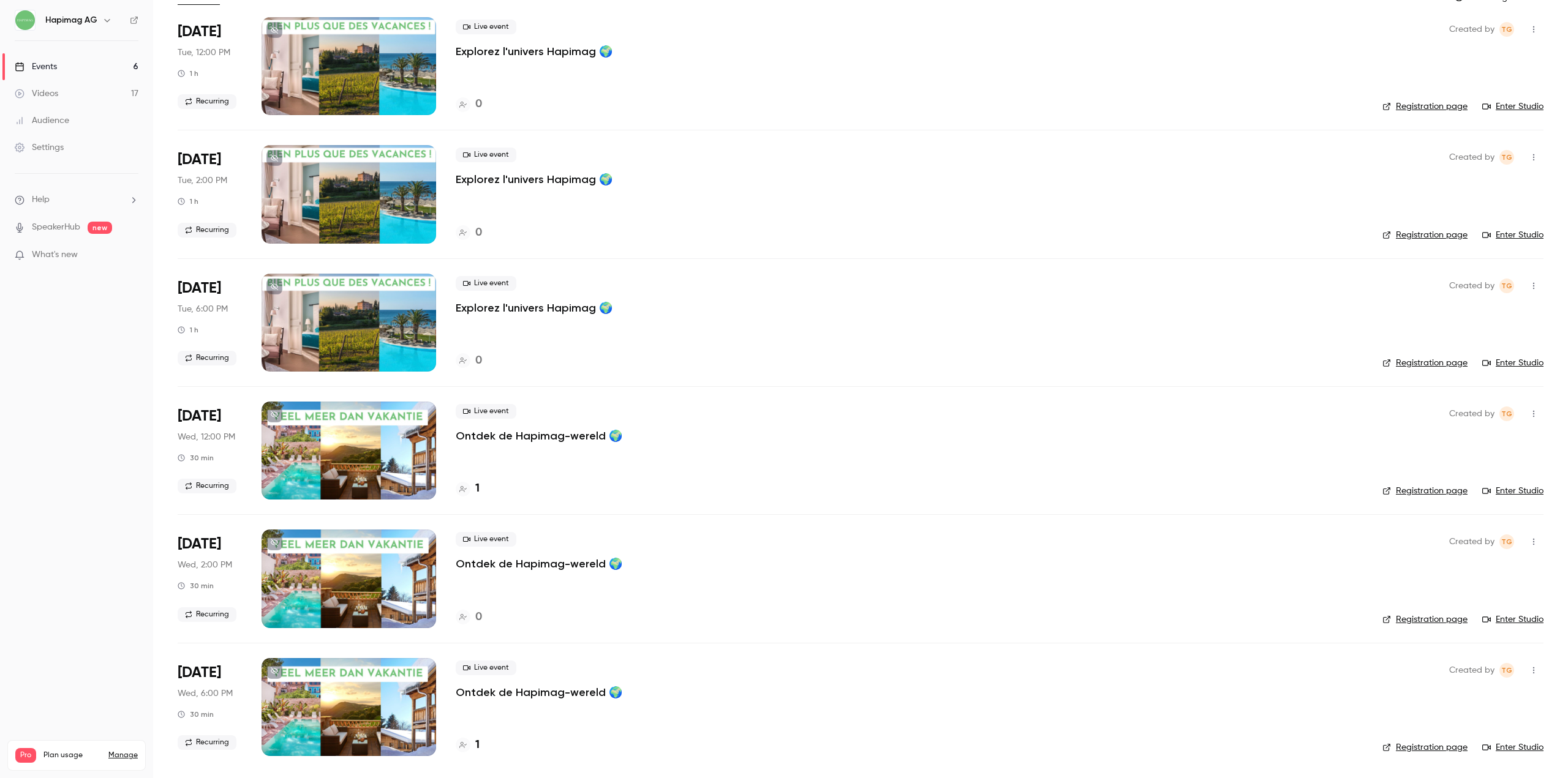
click at [539, 692] on p "Ontdek de Hapimag-wereld 🌍" at bounding box center [539, 692] width 167 height 15
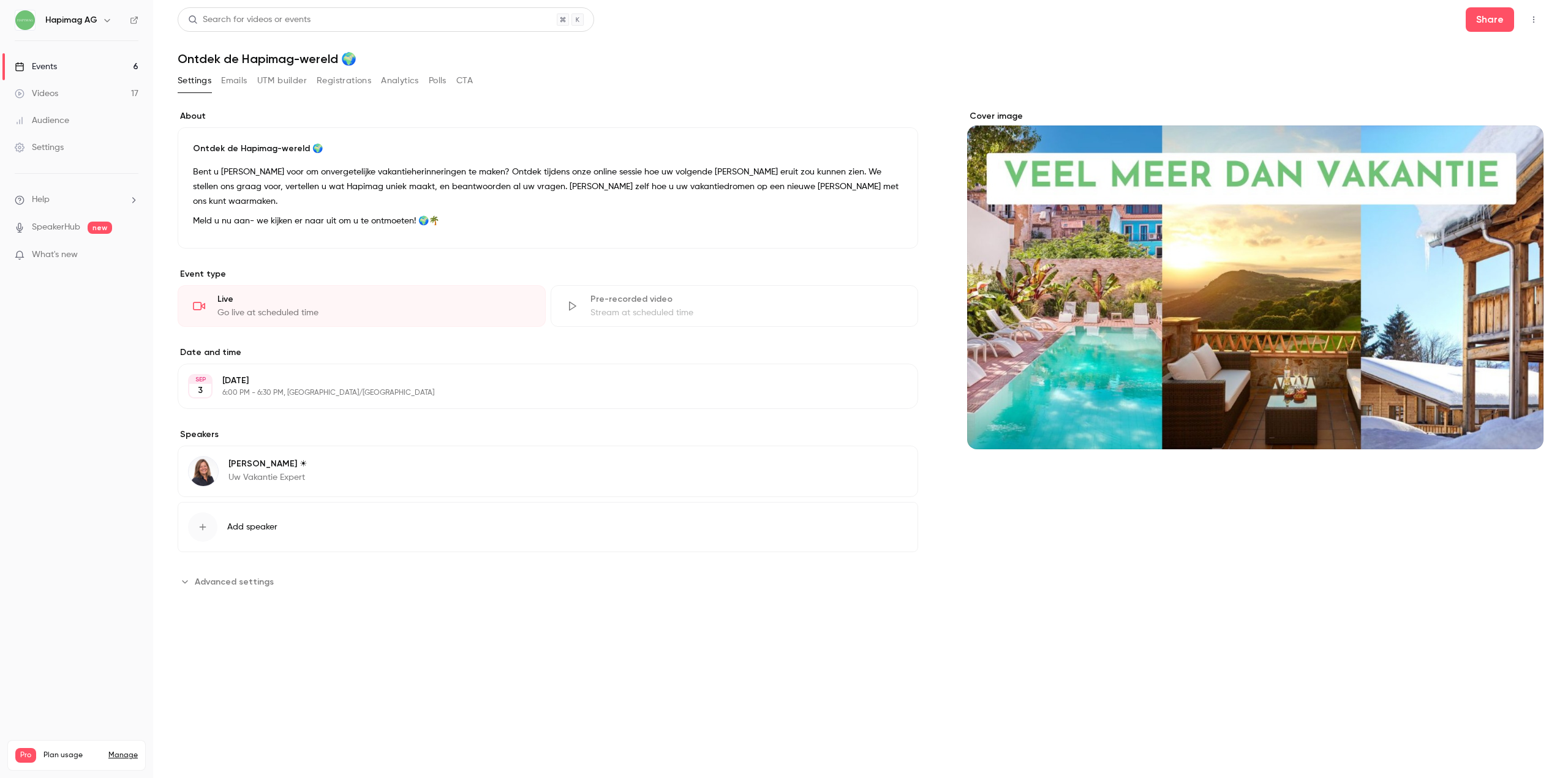
click at [350, 78] on button "Registrations" at bounding box center [344, 81] width 55 height 19
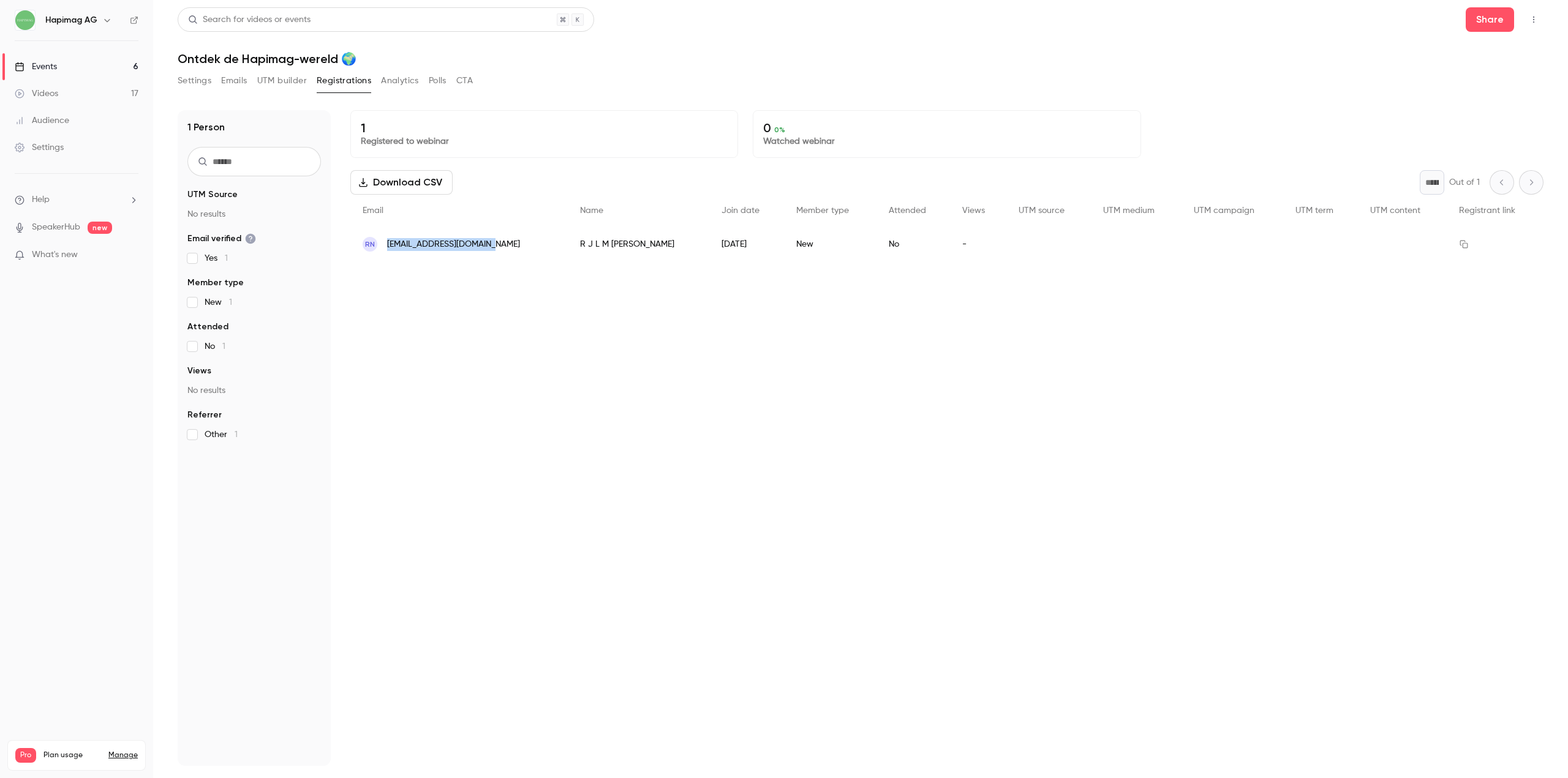
copy span "[EMAIL_ADDRESS][DOMAIN_NAME]"
drag, startPoint x: 491, startPoint y: 246, endPoint x: 385, endPoint y: 261, distance: 107.1
click at [385, 261] on div "RN [EMAIL_ADDRESS][DOMAIN_NAME]" at bounding box center [459, 244] width 217 height 34
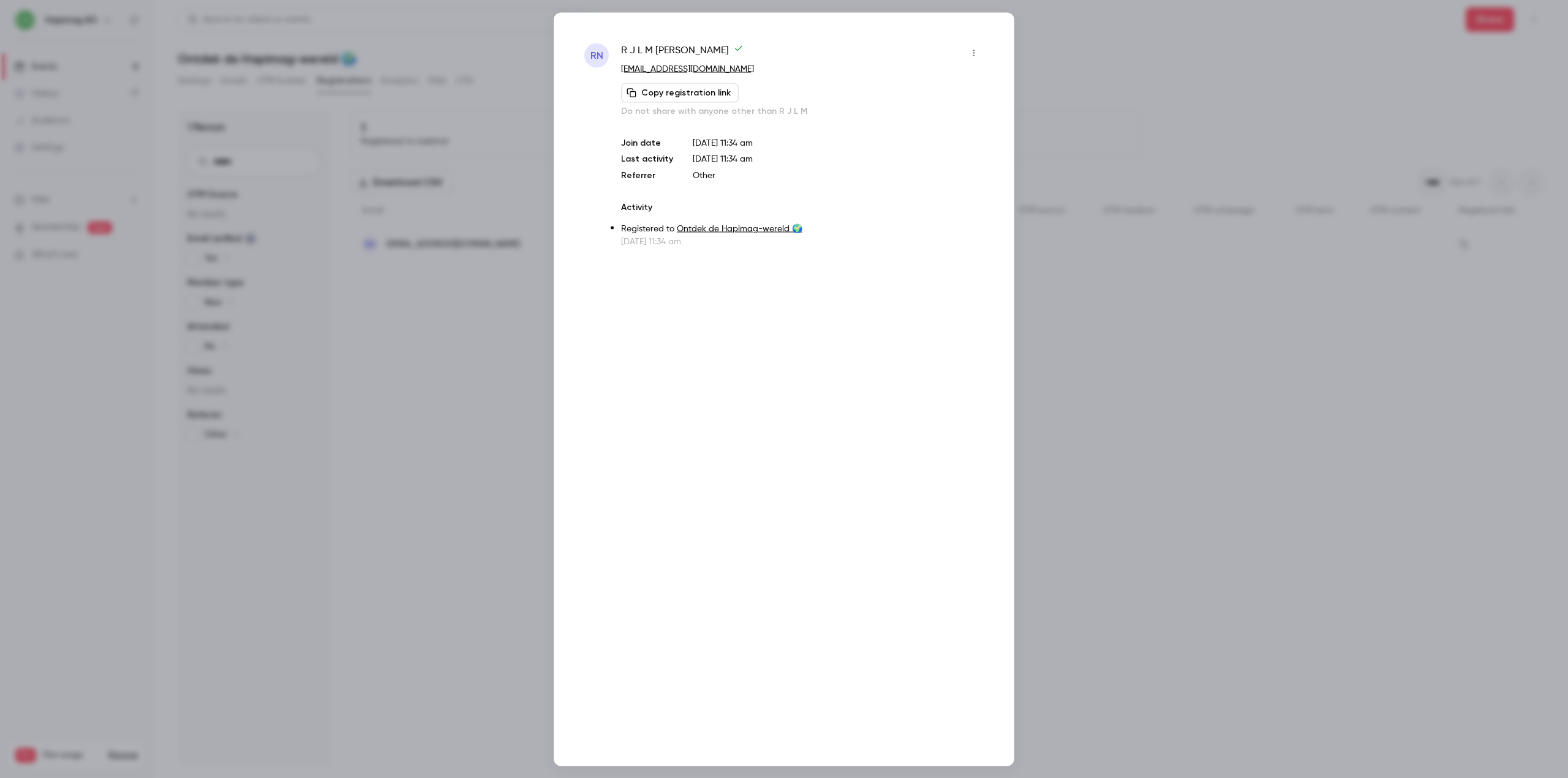
click at [404, 486] on div at bounding box center [784, 389] width 1568 height 778
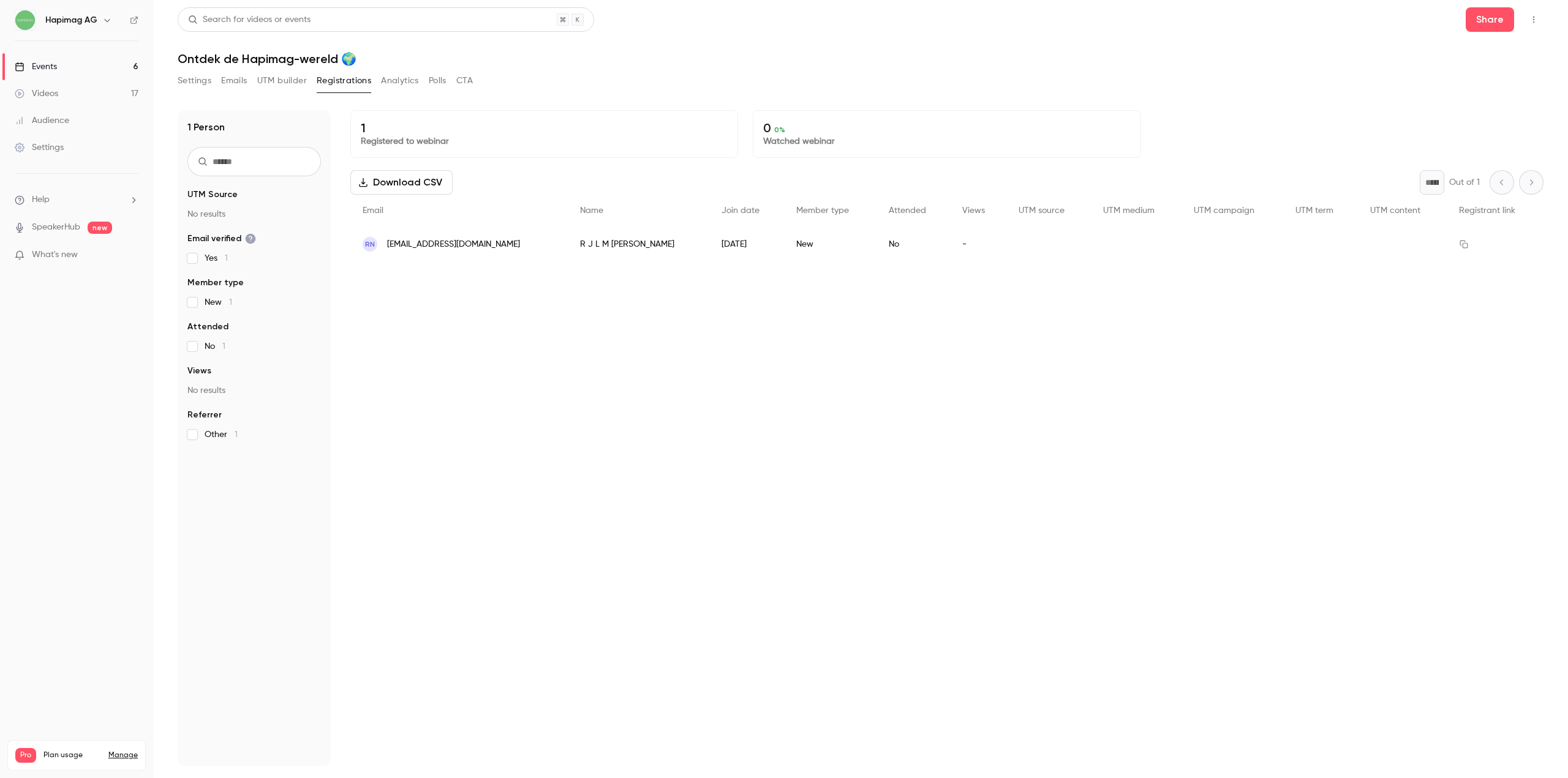
click at [93, 55] on link "Events 6" at bounding box center [77, 67] width 153 height 27
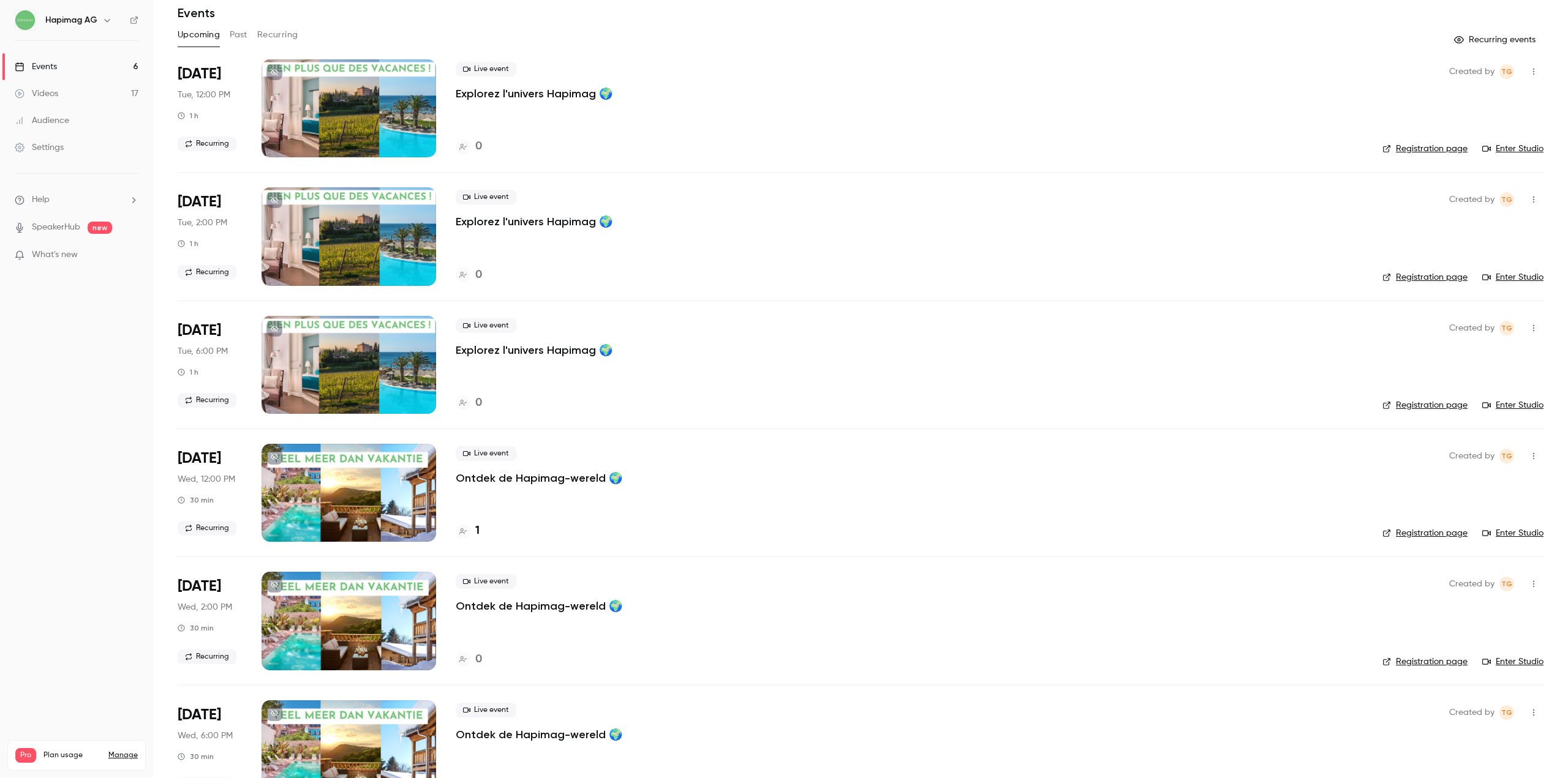
scroll to position [88, 0]
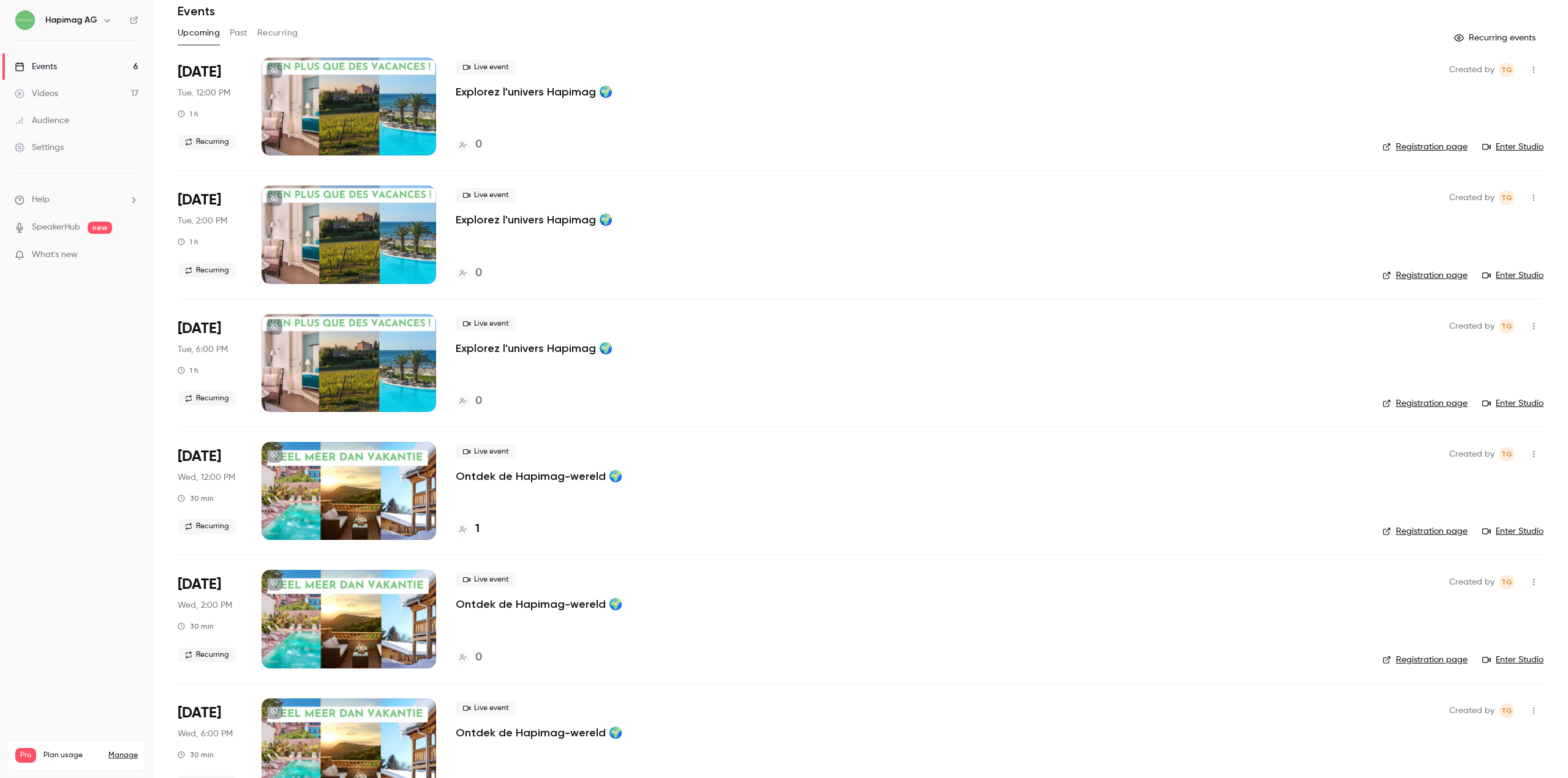
scroll to position [88, 0]
